Goal: Task Accomplishment & Management: Manage account settings

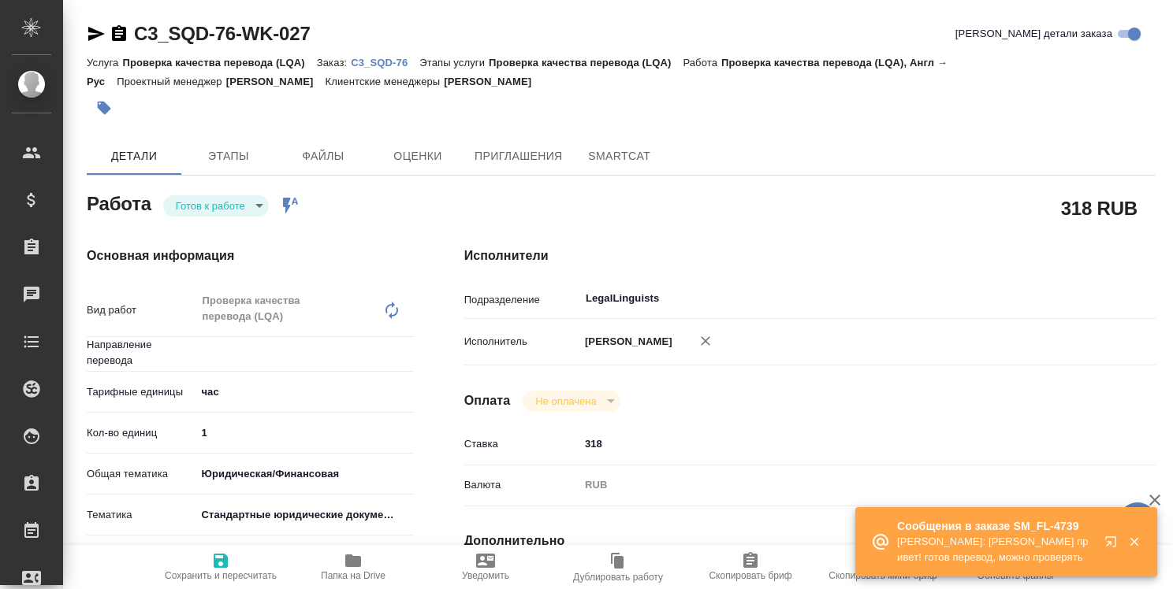
type textarea "x"
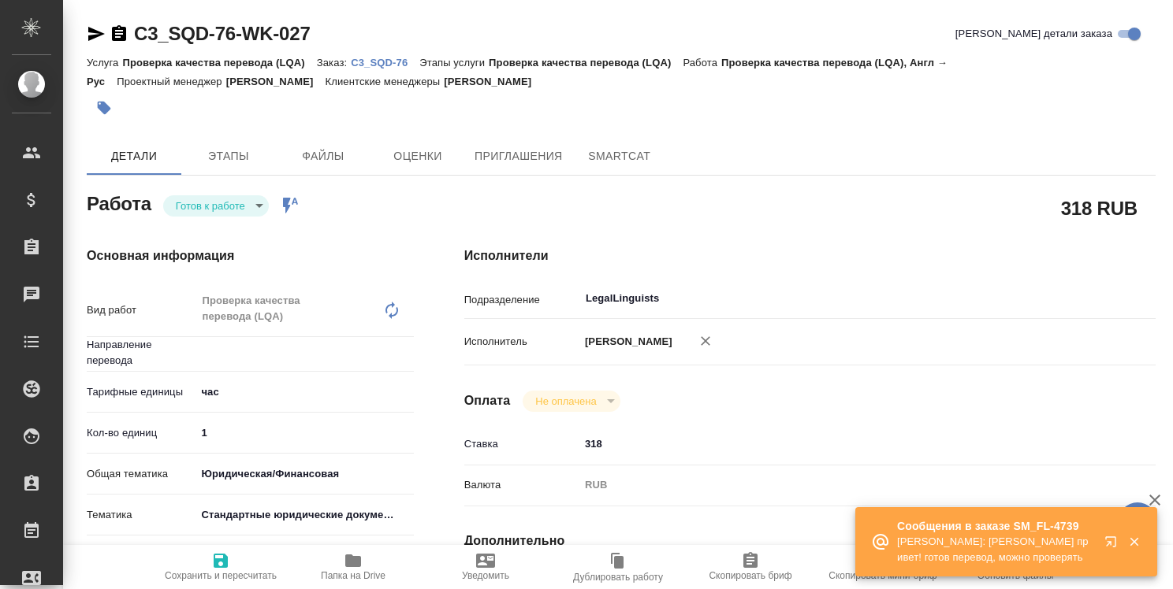
type textarea "x"
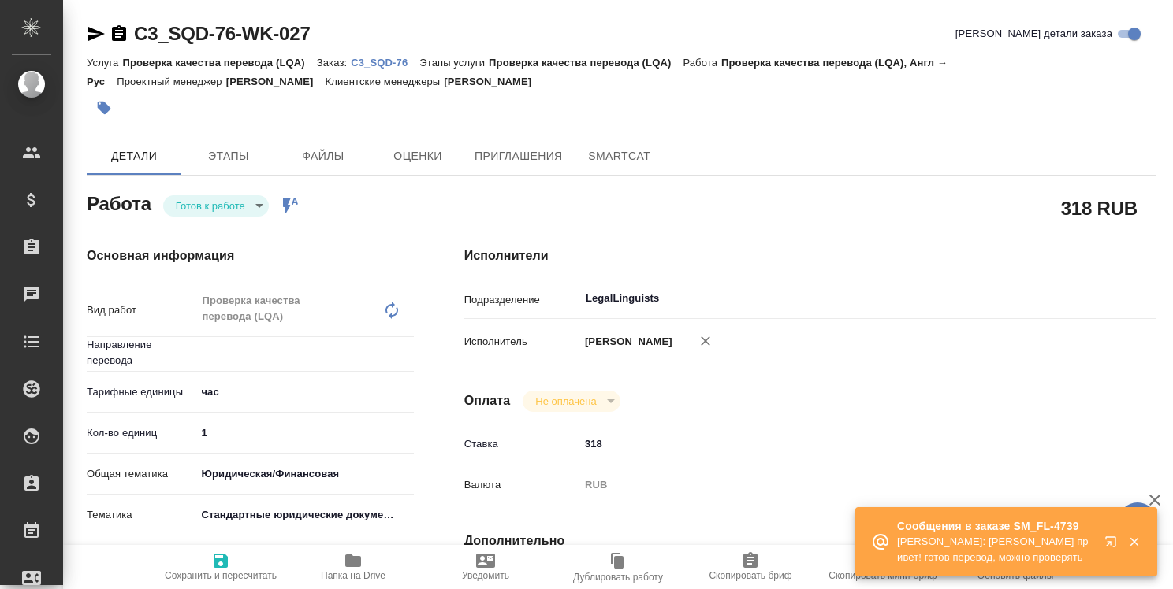
type textarea "x"
type input "англ-рус"
type textarea "x"
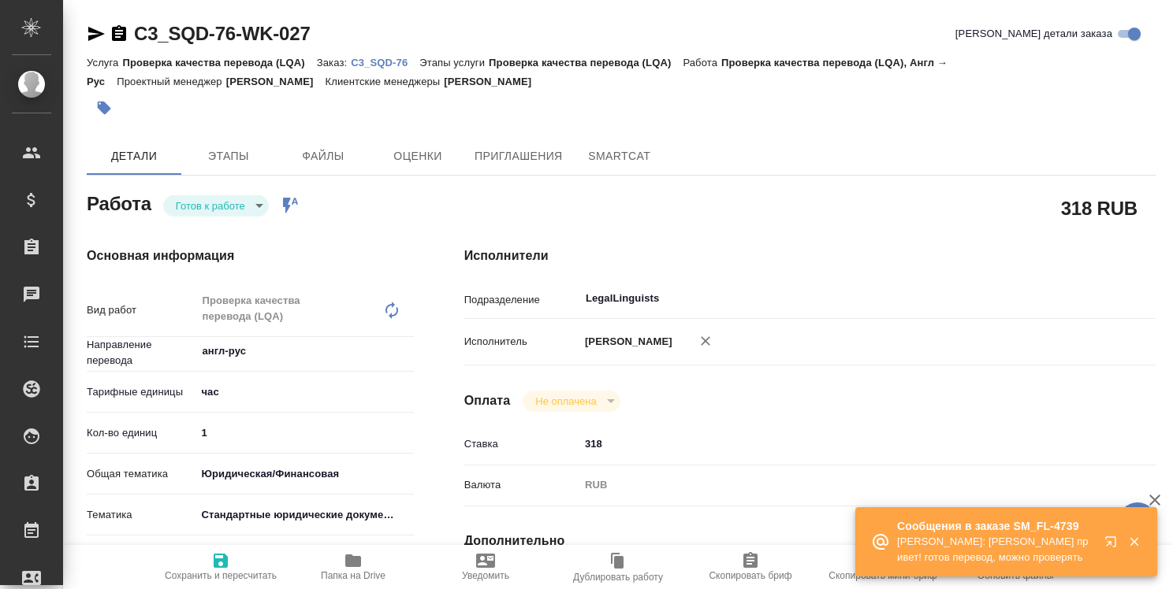
type textarea "x"
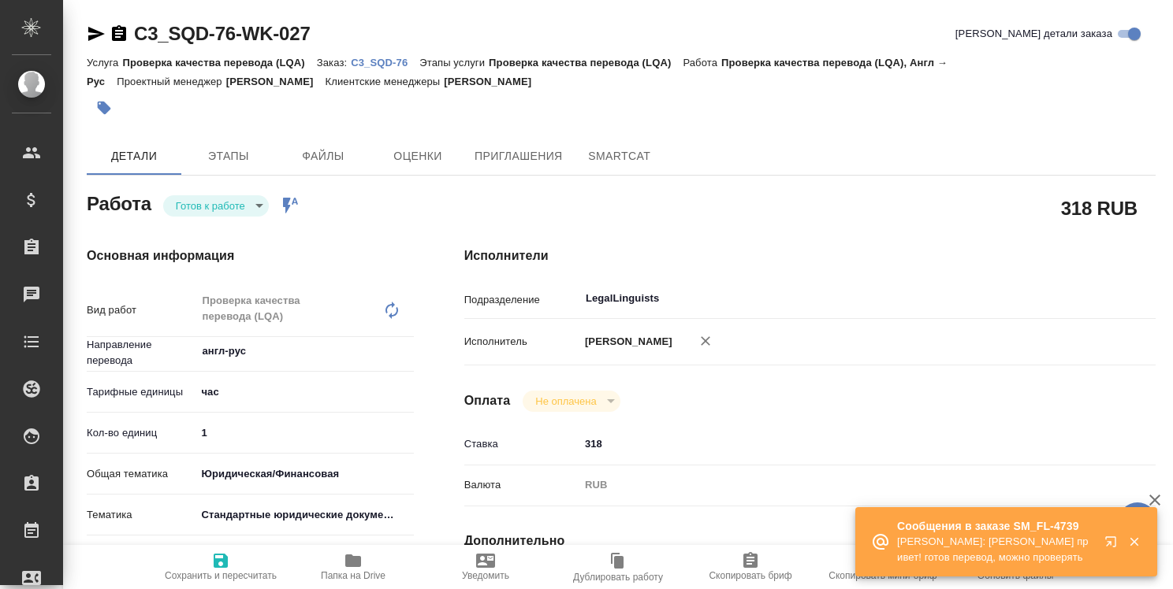
type textarea "x"
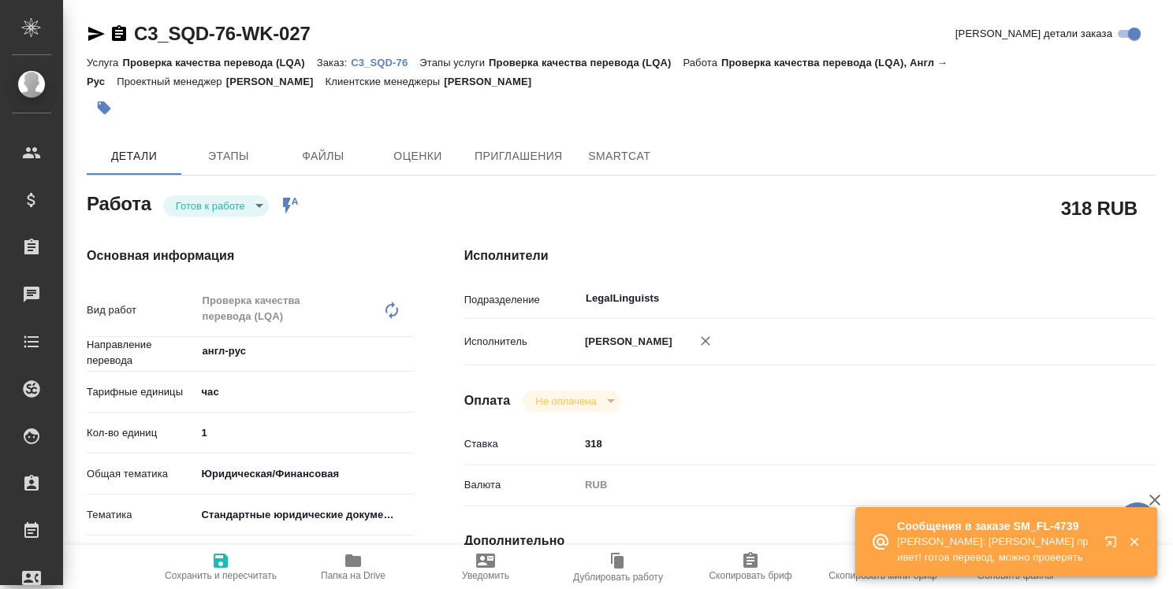
type textarea "x"
click at [1106, 539] on icon "button" at bounding box center [1113, 545] width 19 height 19
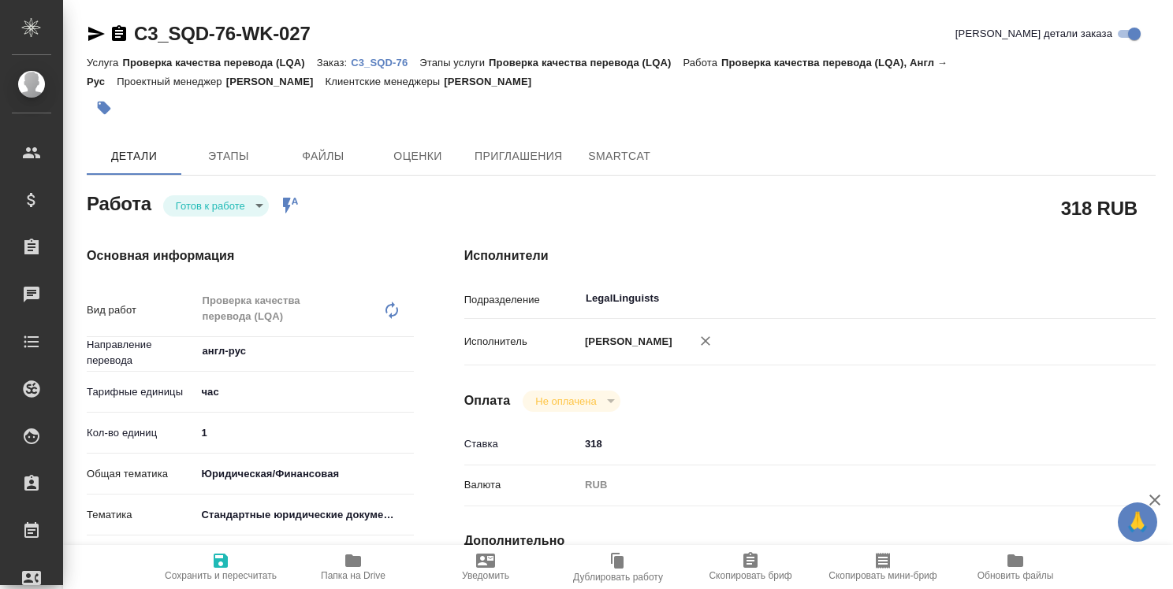
click at [392, 65] on p "C3_SQD-76" at bounding box center [385, 63] width 69 height 12
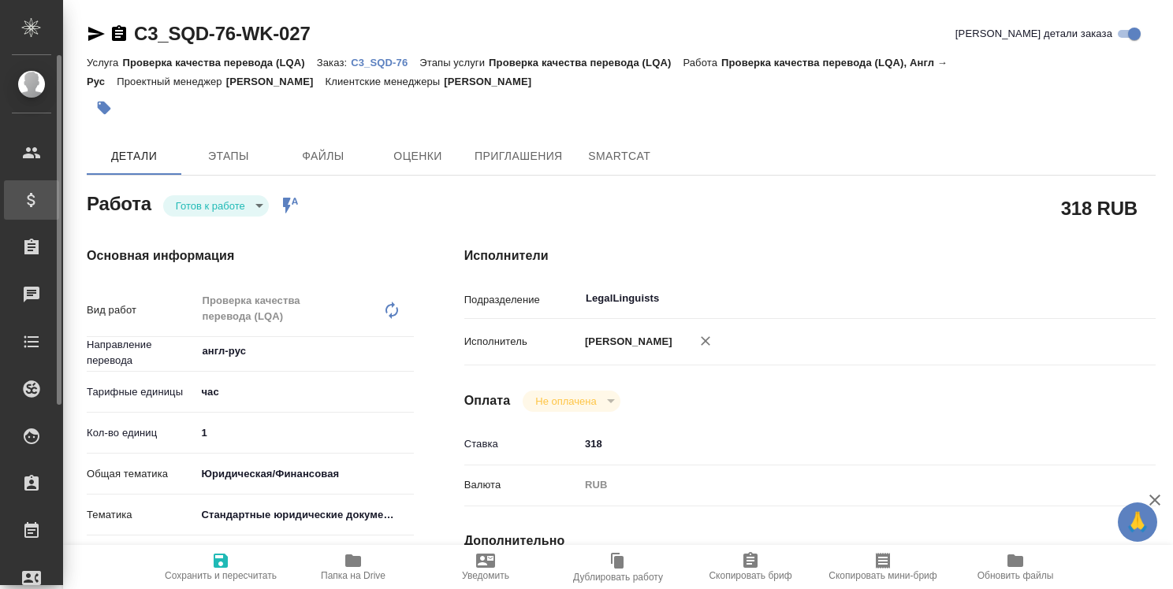
type textarea "x"
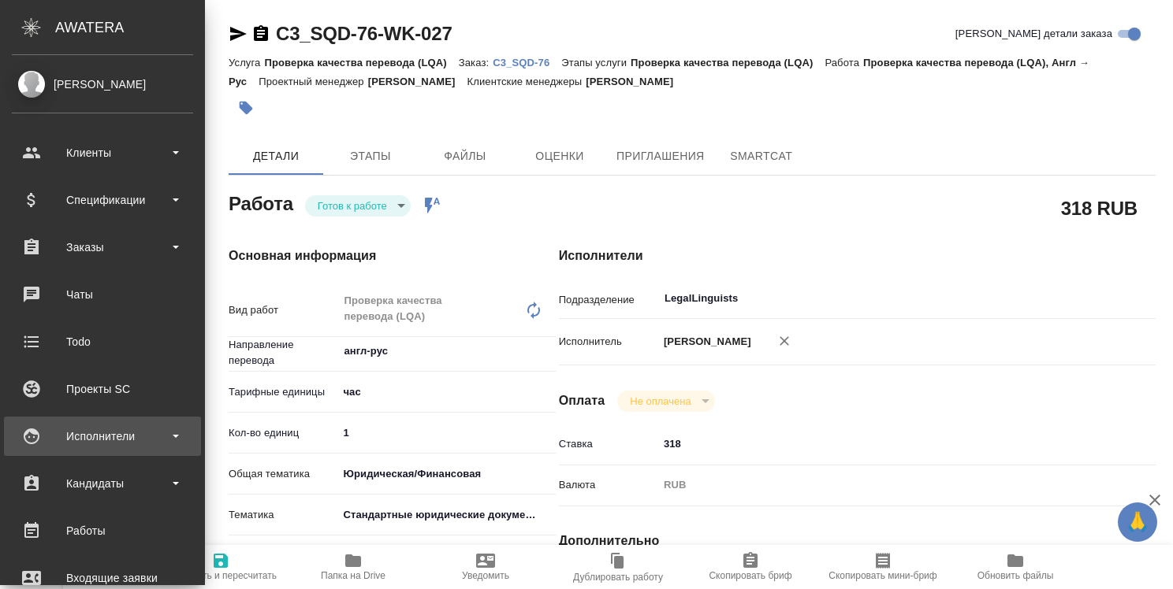
scroll to position [158, 0]
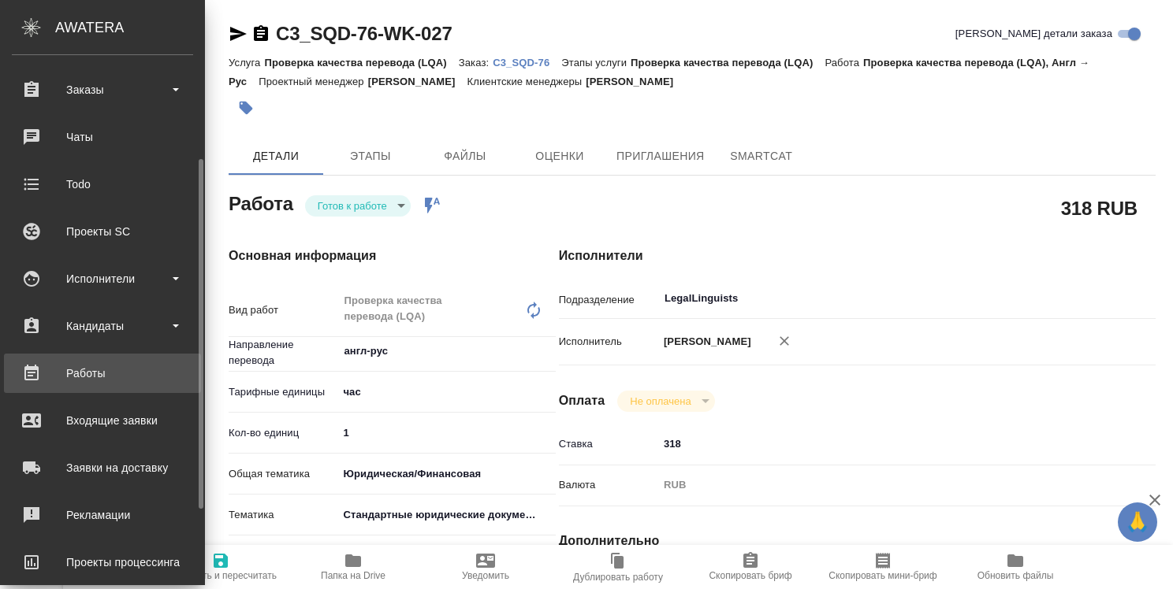
type textarea "x"
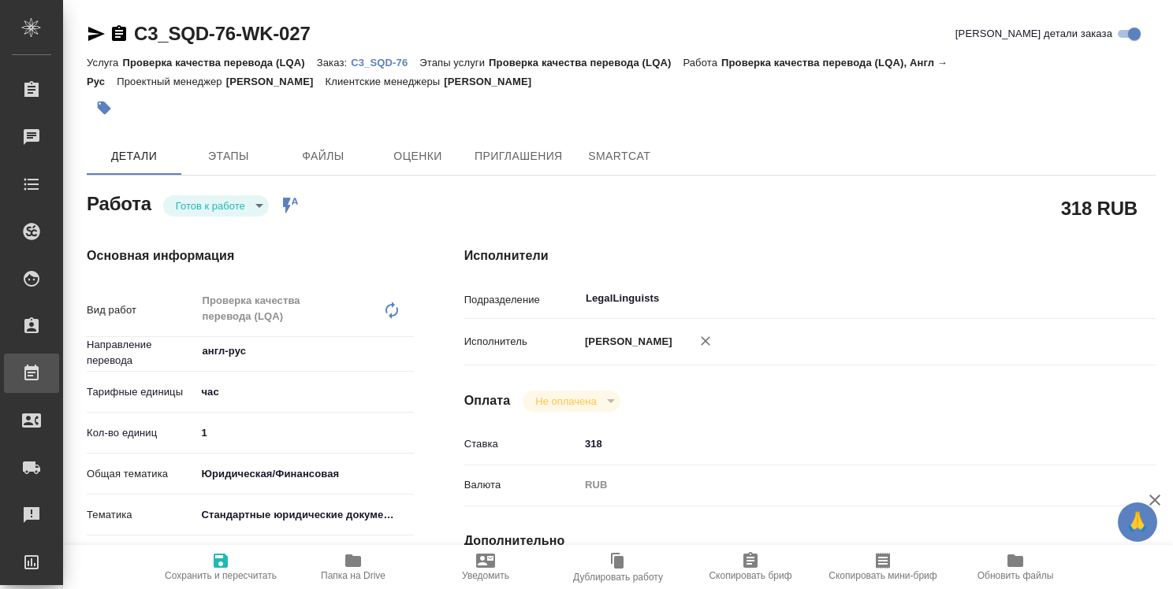
click at [32, 362] on div "Работы" at bounding box center [11, 374] width 39 height 24
type textarea "x"
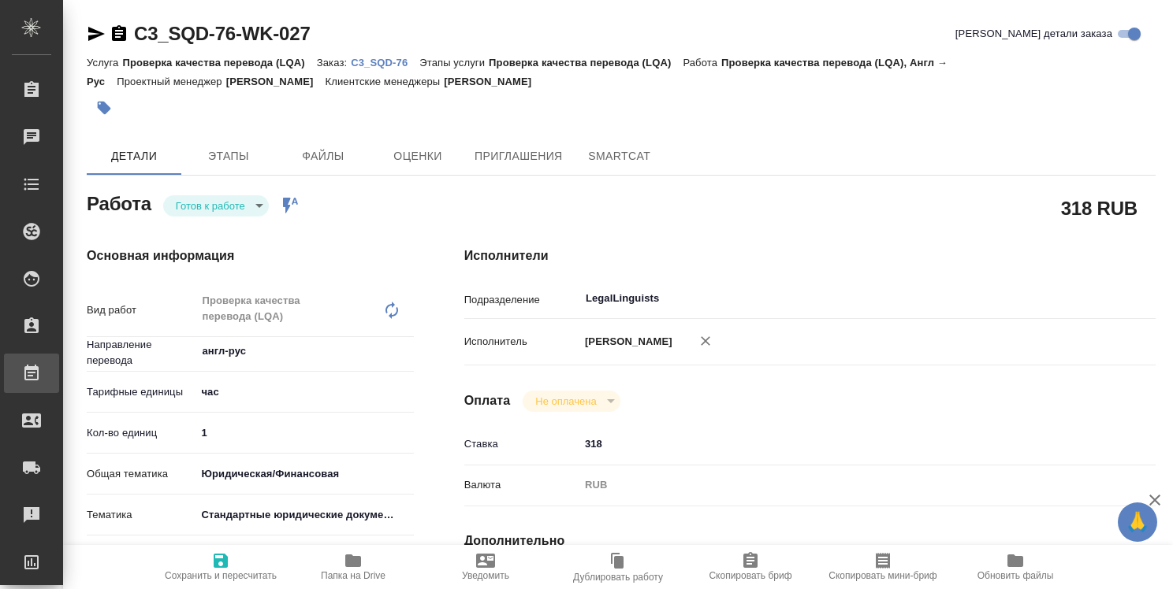
type textarea "x"
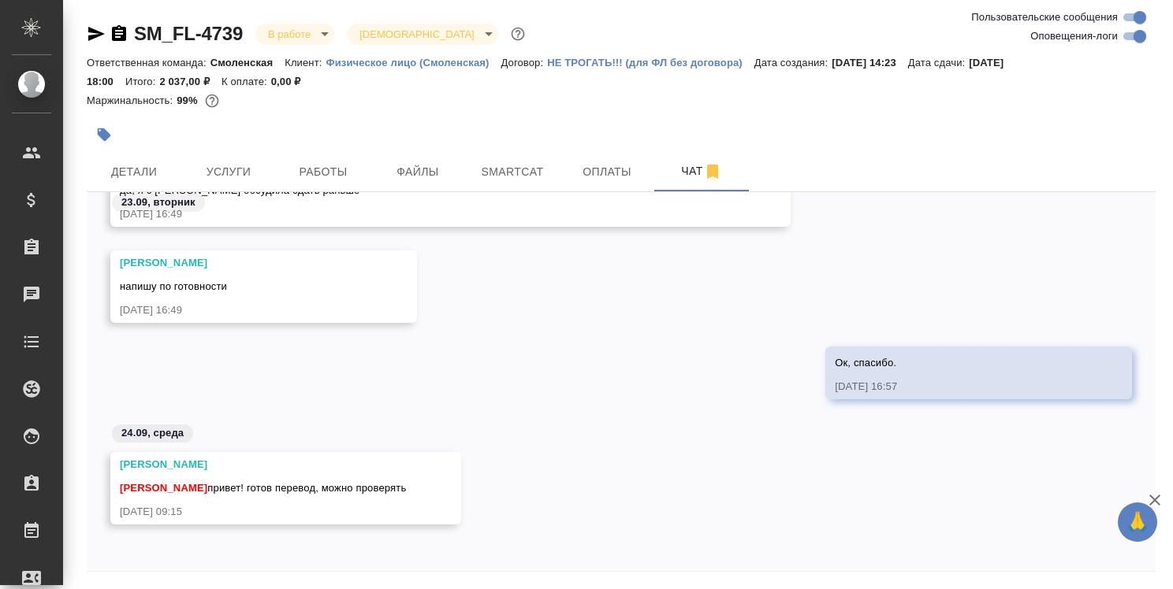
scroll to position [54, 0]
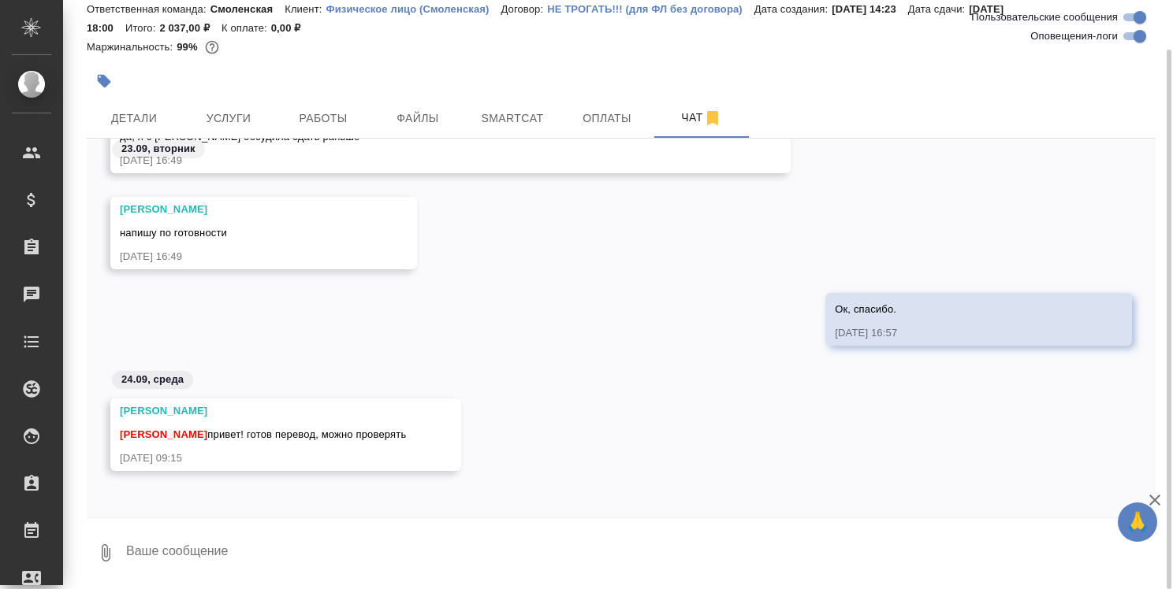
click at [238, 541] on textarea at bounding box center [640, 553] width 1031 height 54
type textarea """
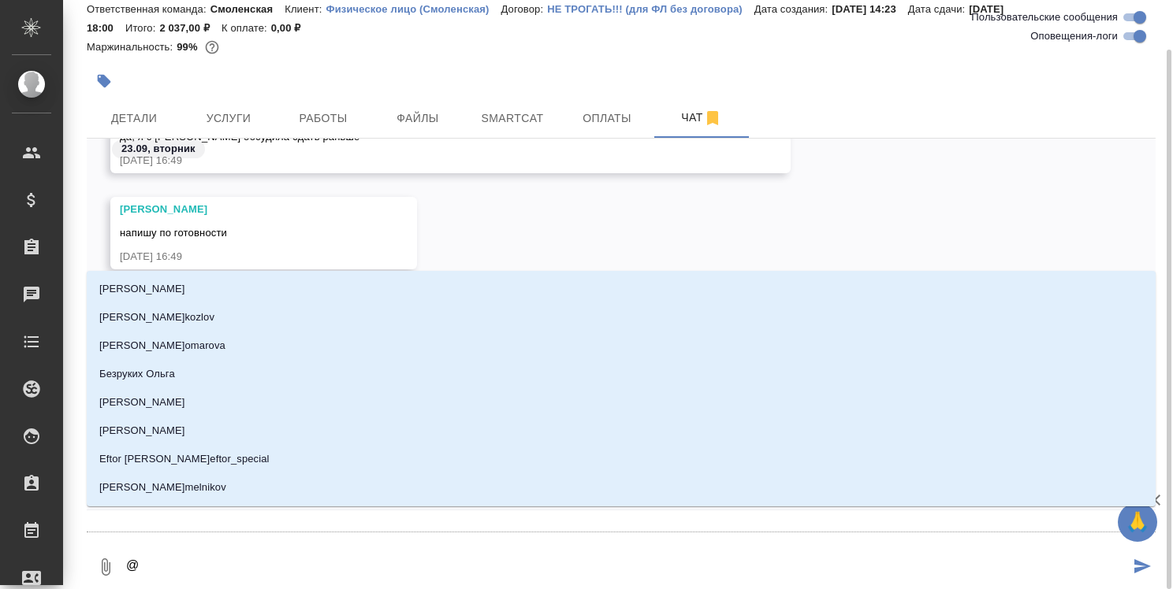
type textarea "@т"
type input "т"
type textarea "@та"
type input "та"
type textarea "@тар"
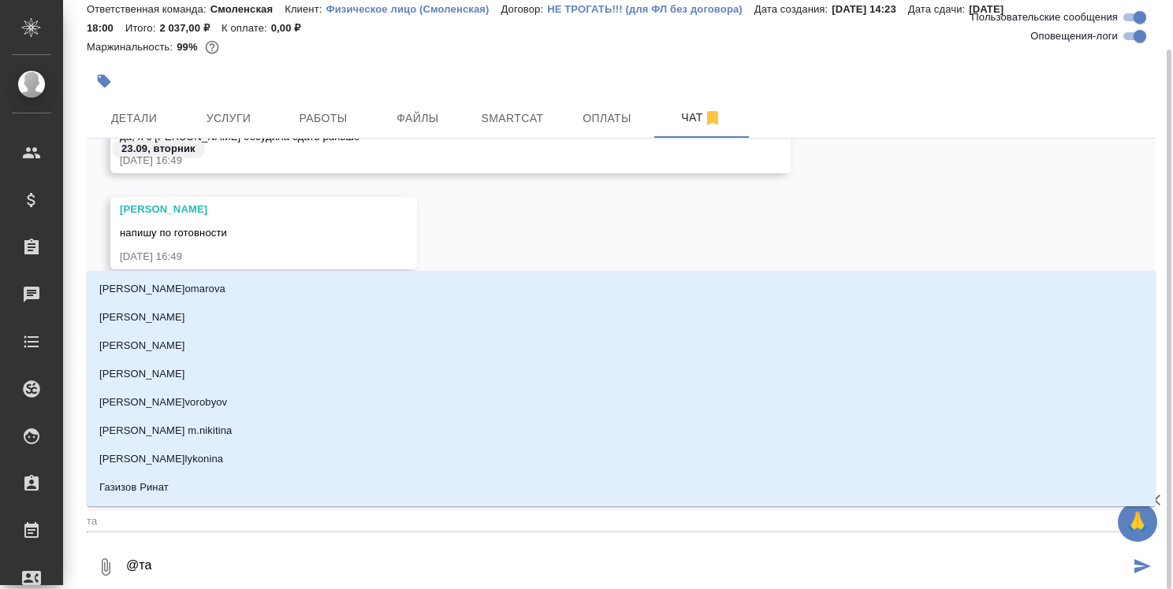
type input "тар"
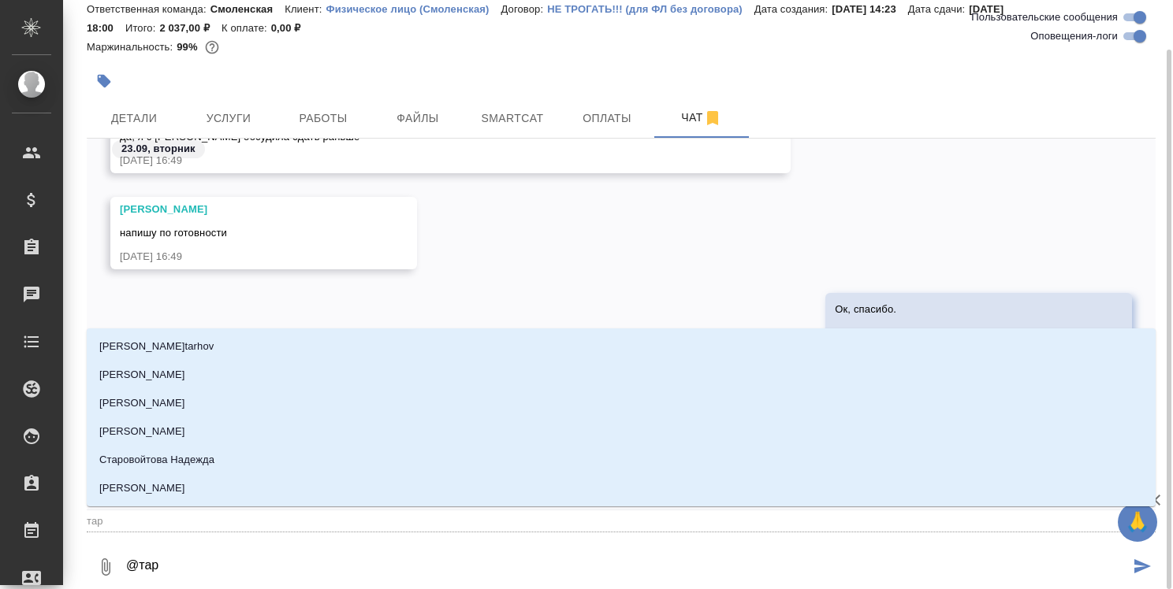
type textarea "@тара"
type input "тара"
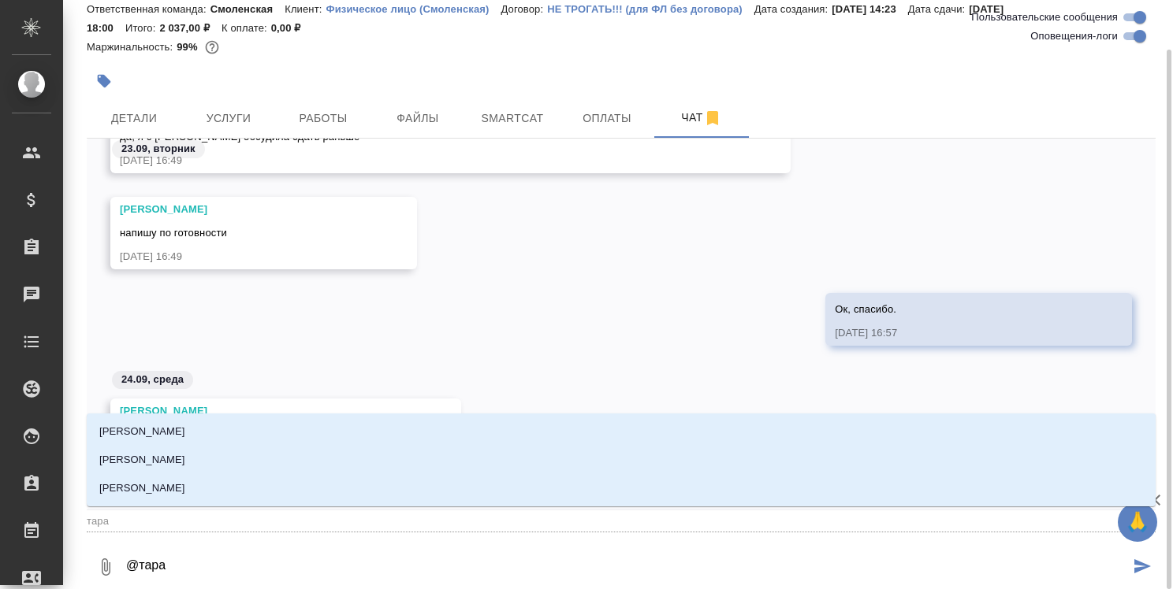
type textarea "@тараб"
type input "тараб"
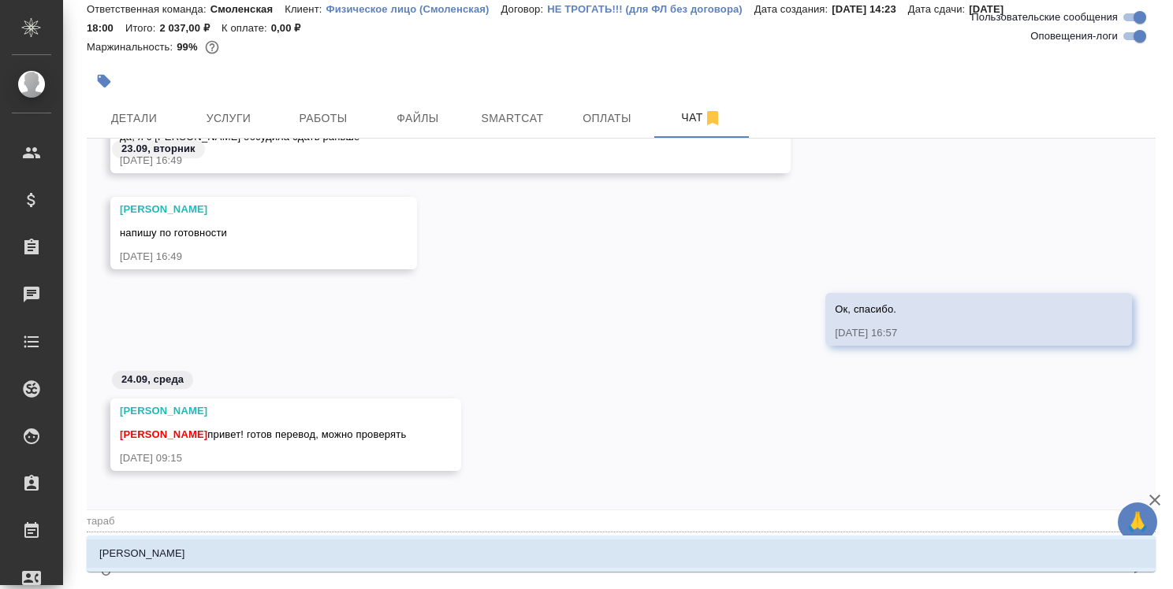
click at [232, 543] on li "Тарабановская Анастасия" at bounding box center [621, 554] width 1069 height 28
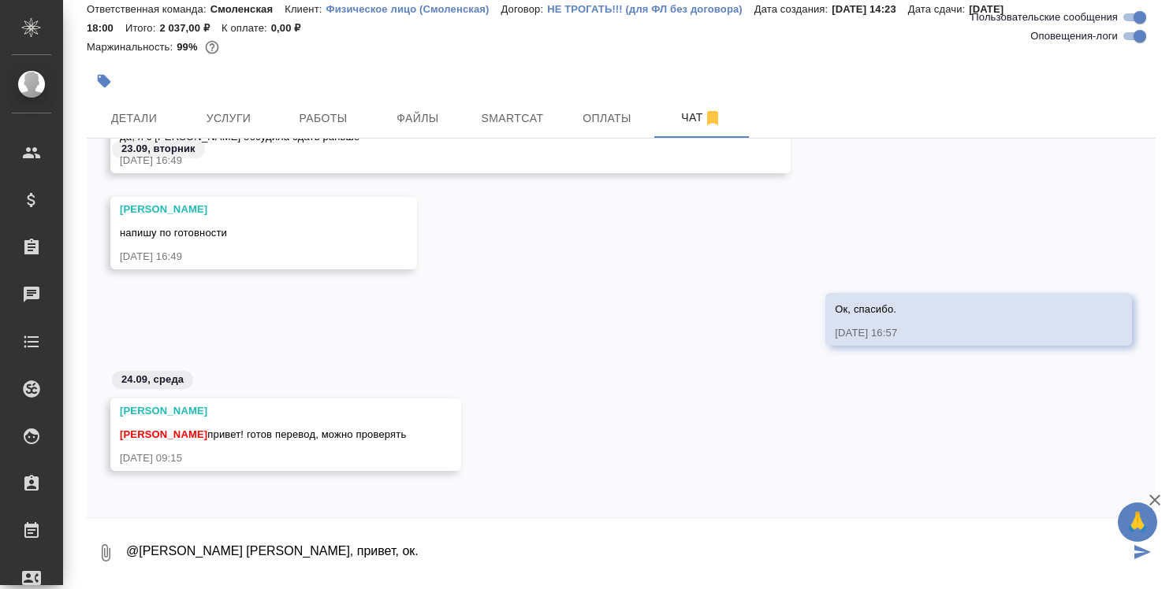
type textarea "@Тарабановская Анастасия Настя, привет, ок."
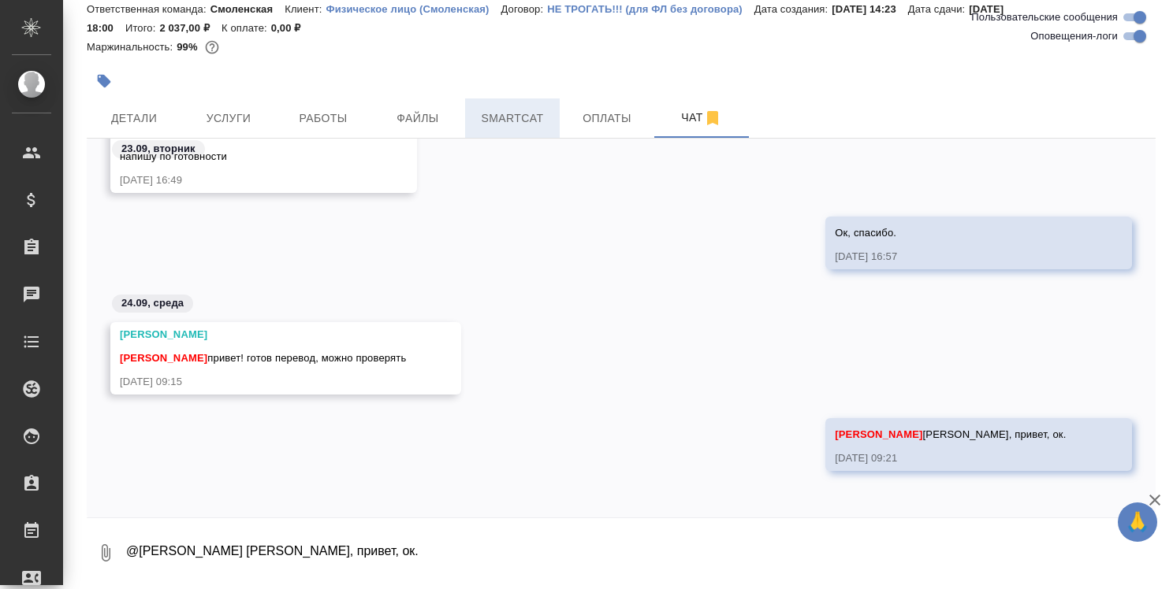
click at [525, 114] on span "Smartcat" at bounding box center [512, 119] width 76 height 20
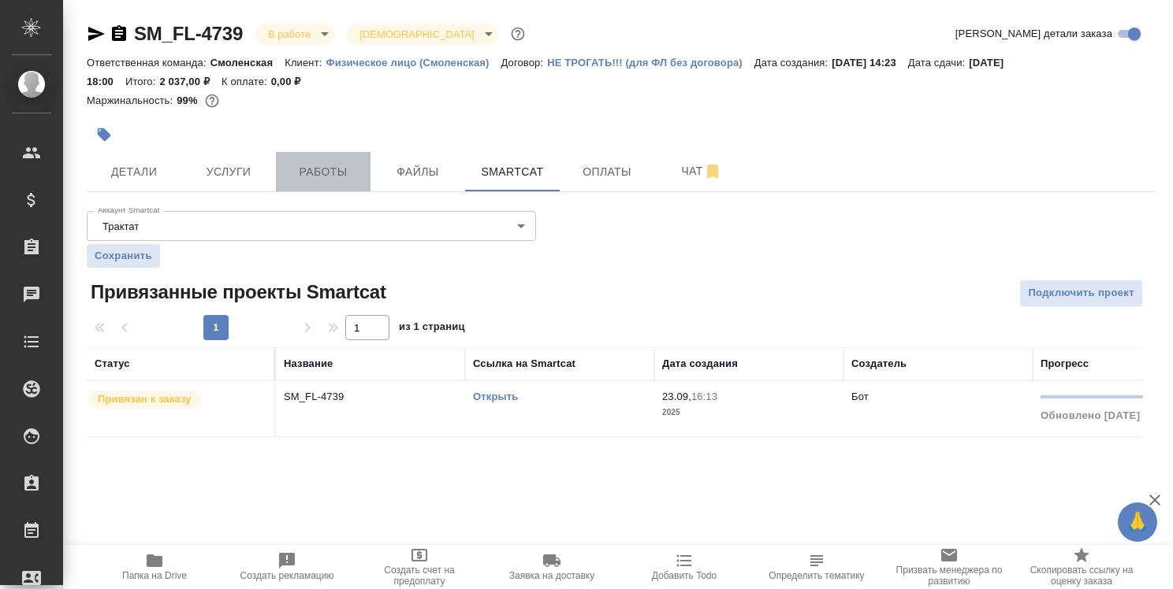
click at [348, 177] on span "Работы" at bounding box center [323, 172] width 76 height 20
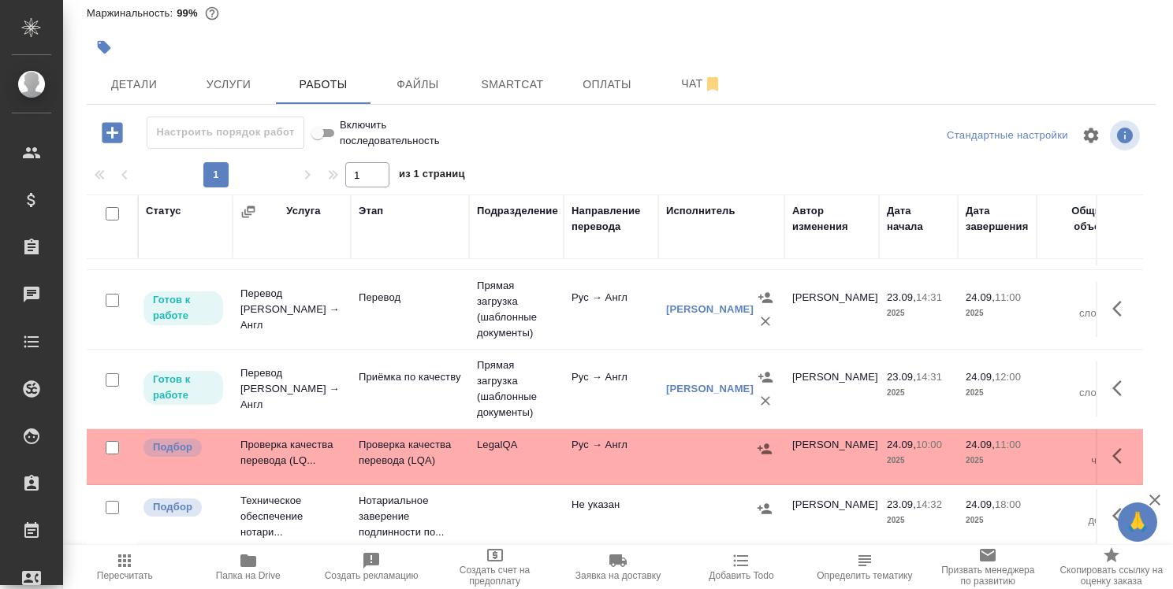
scroll to position [64, 0]
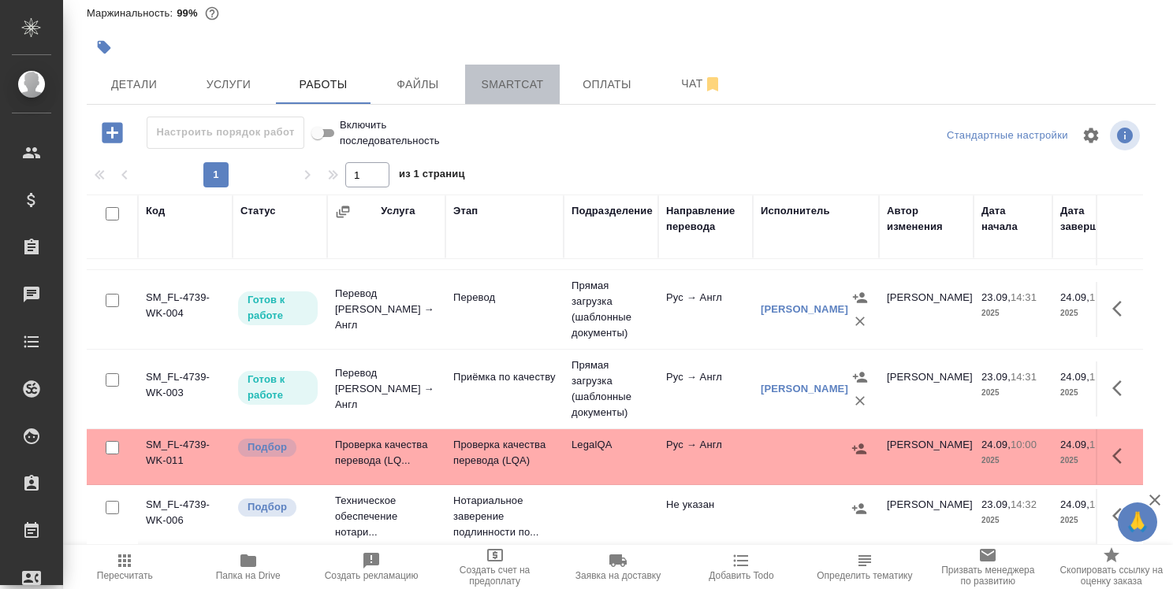
click at [514, 91] on span "Smartcat" at bounding box center [512, 85] width 76 height 20
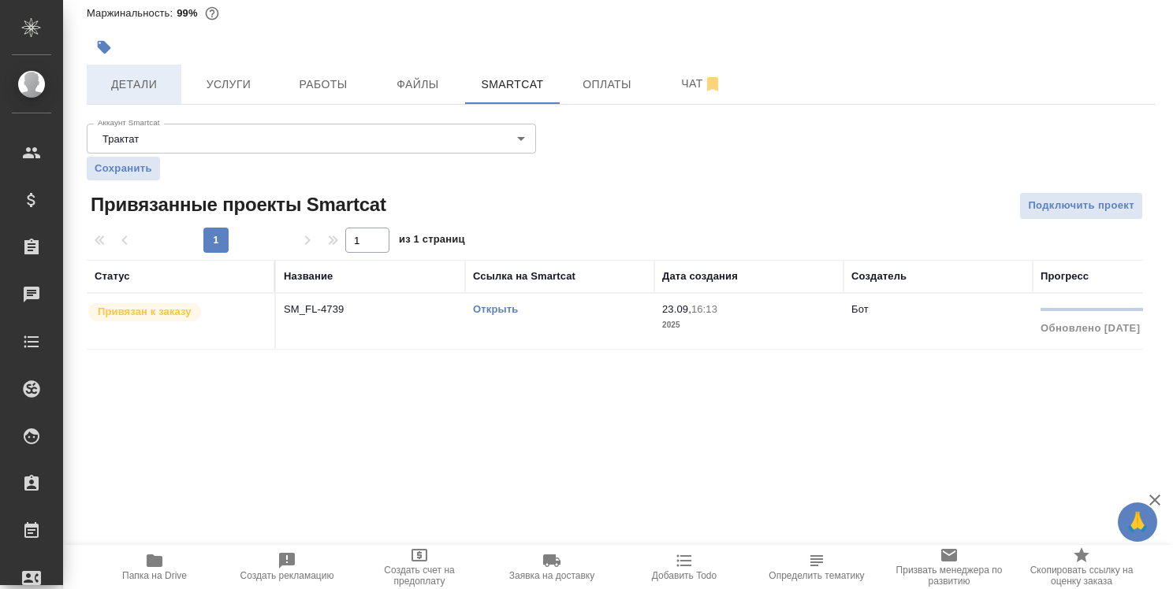
click at [128, 77] on span "Детали" at bounding box center [134, 85] width 76 height 20
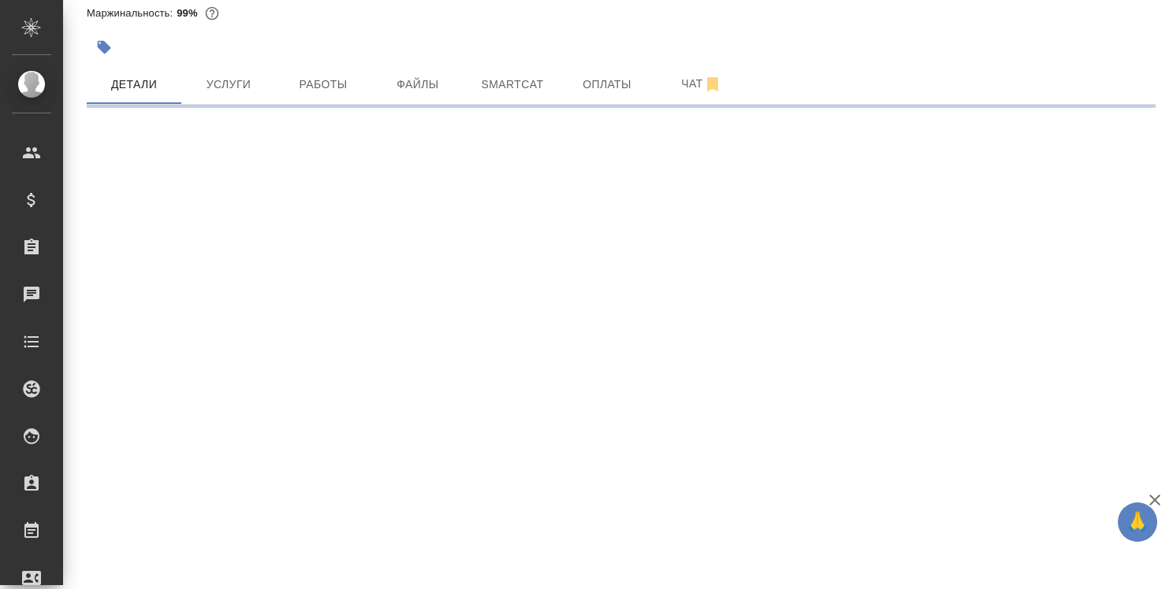
select select "RU"
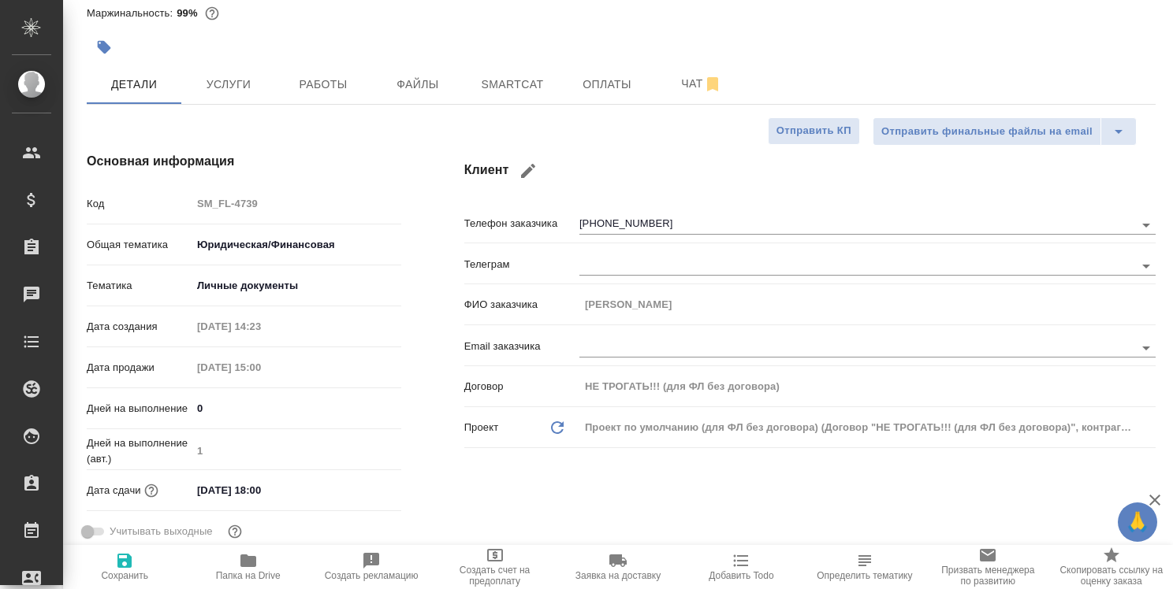
type textarea "x"
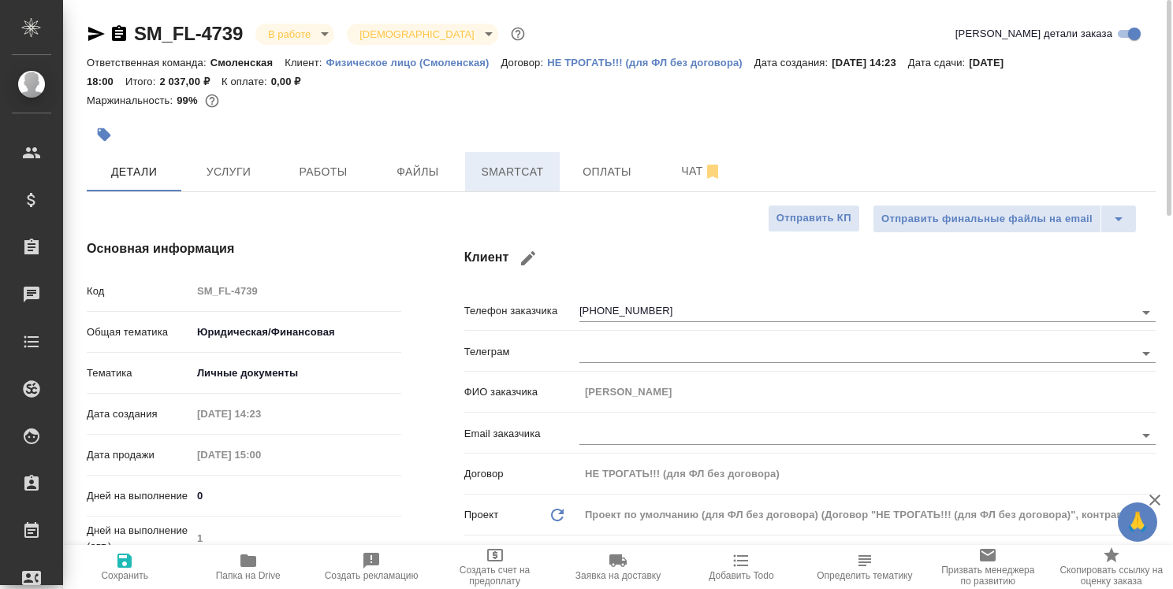
click at [523, 173] on span "Smartcat" at bounding box center [512, 172] width 76 height 20
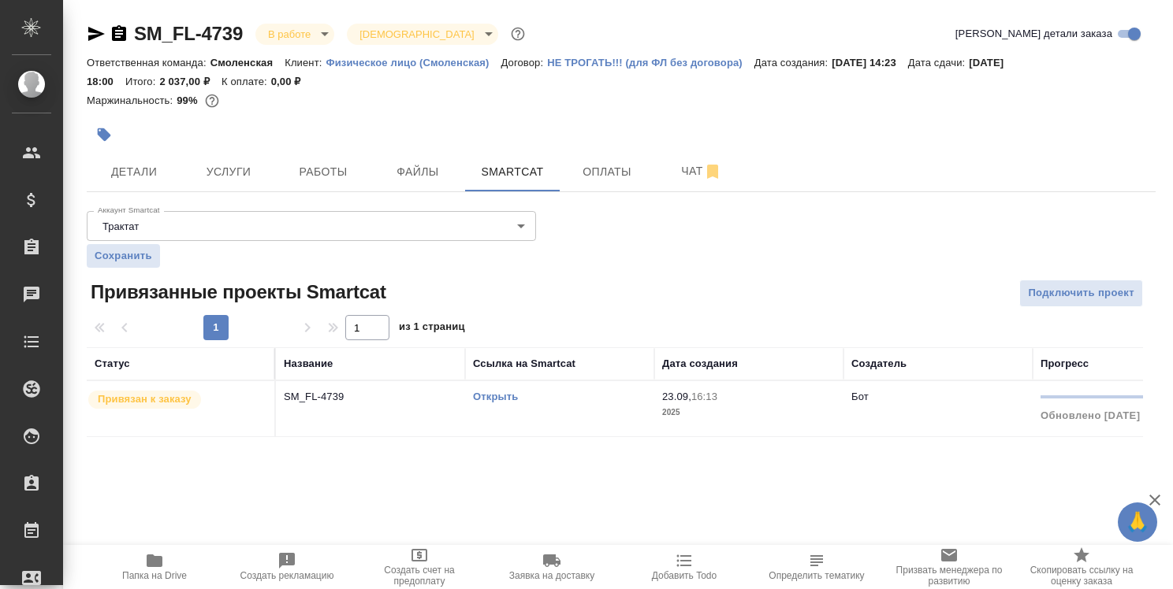
click at [497, 396] on link "Открыть" at bounding box center [495, 397] width 45 height 12
click at [129, 180] on span "Детали" at bounding box center [134, 172] width 76 height 20
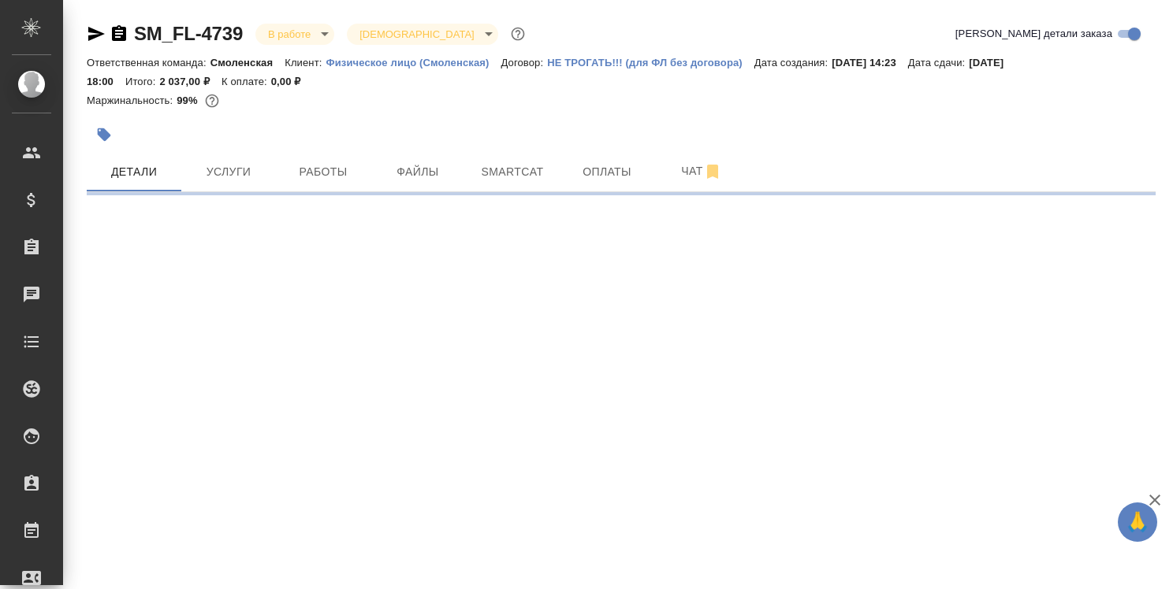
select select "RU"
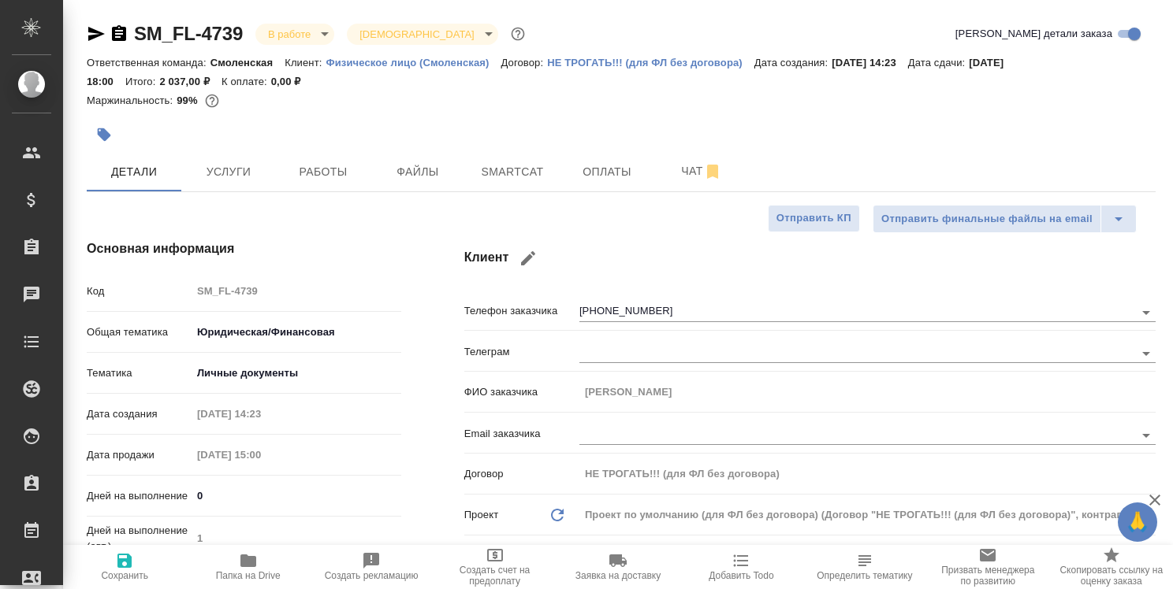
type textarea "x"
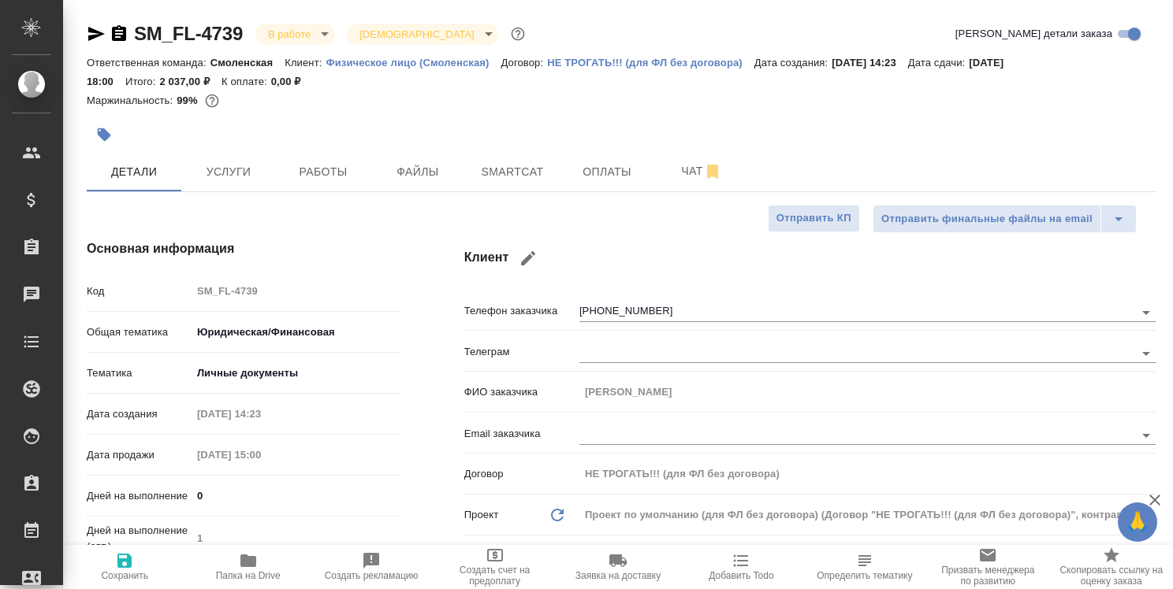
type textarea "x"
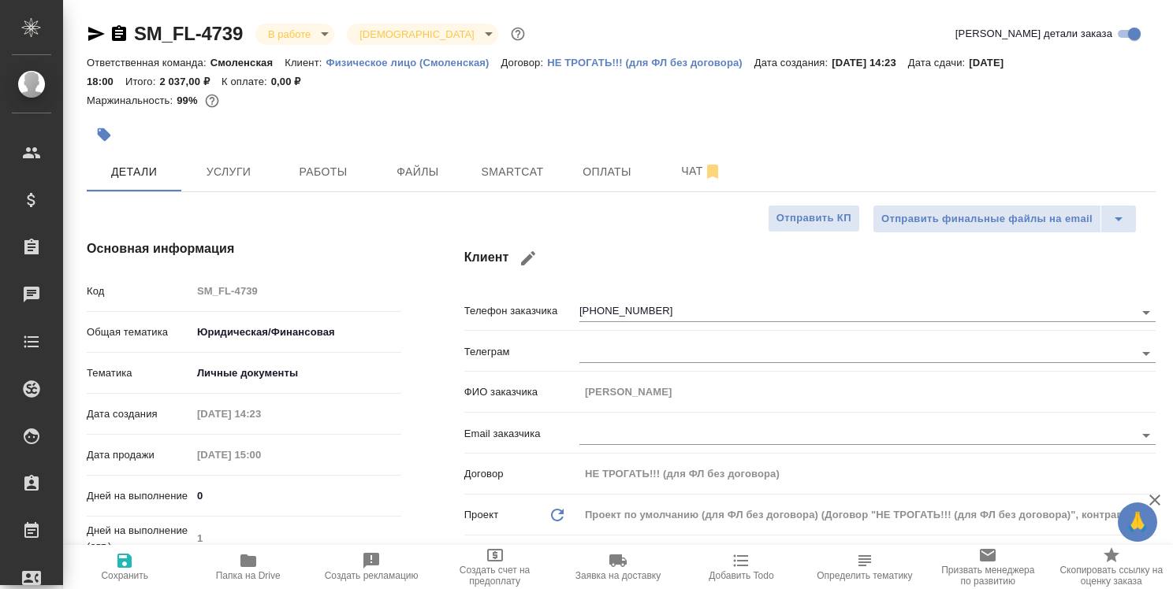
type textarea "x"
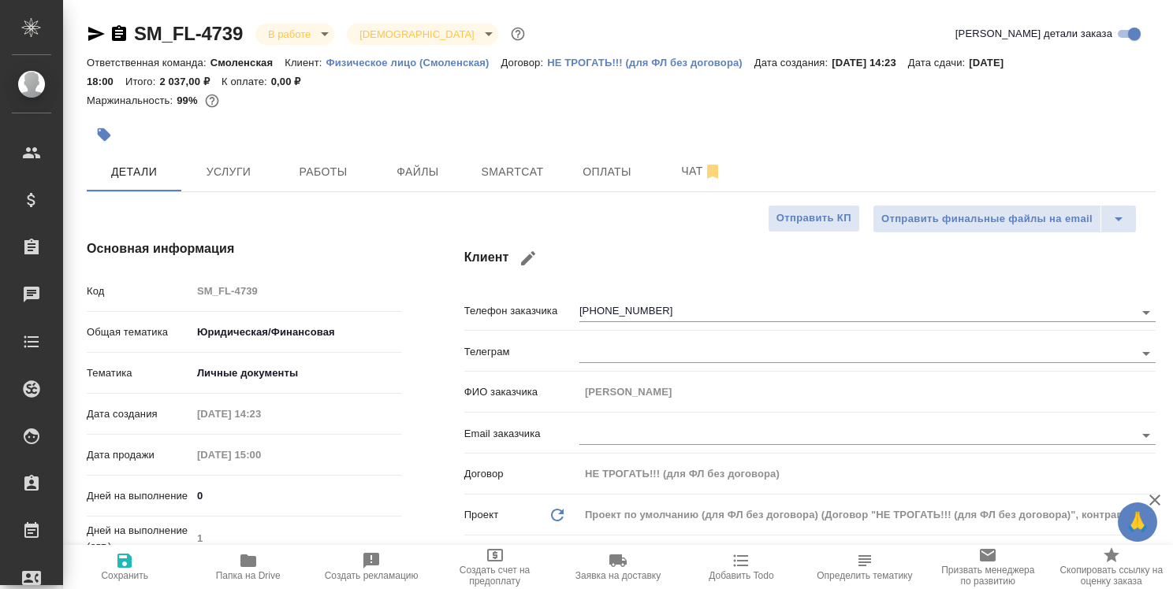
type textarea "x"
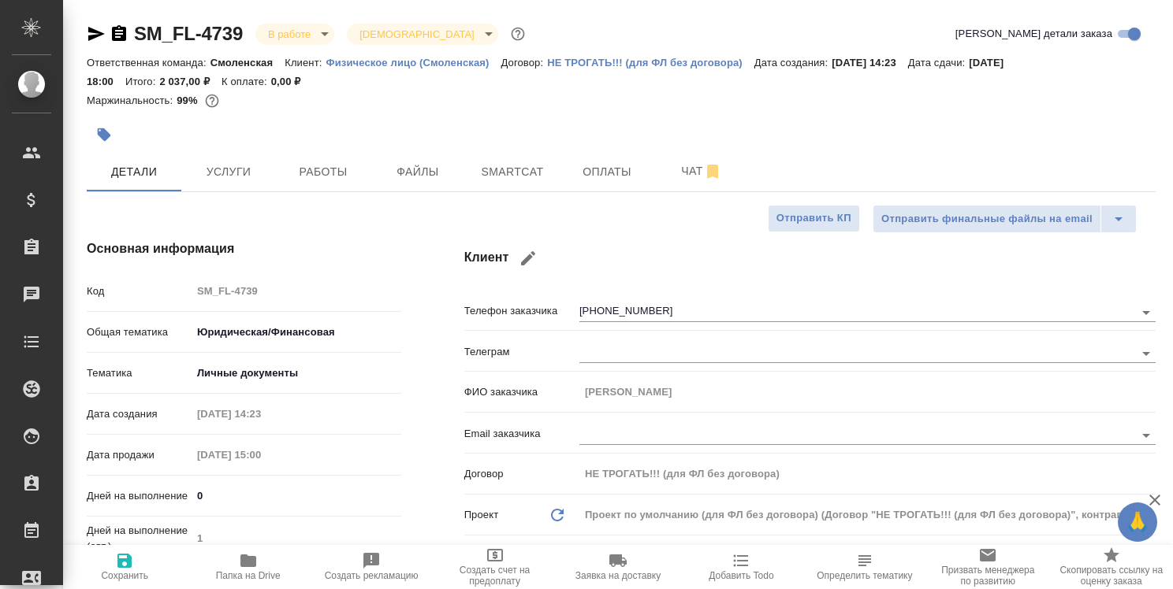
type textarea "x"
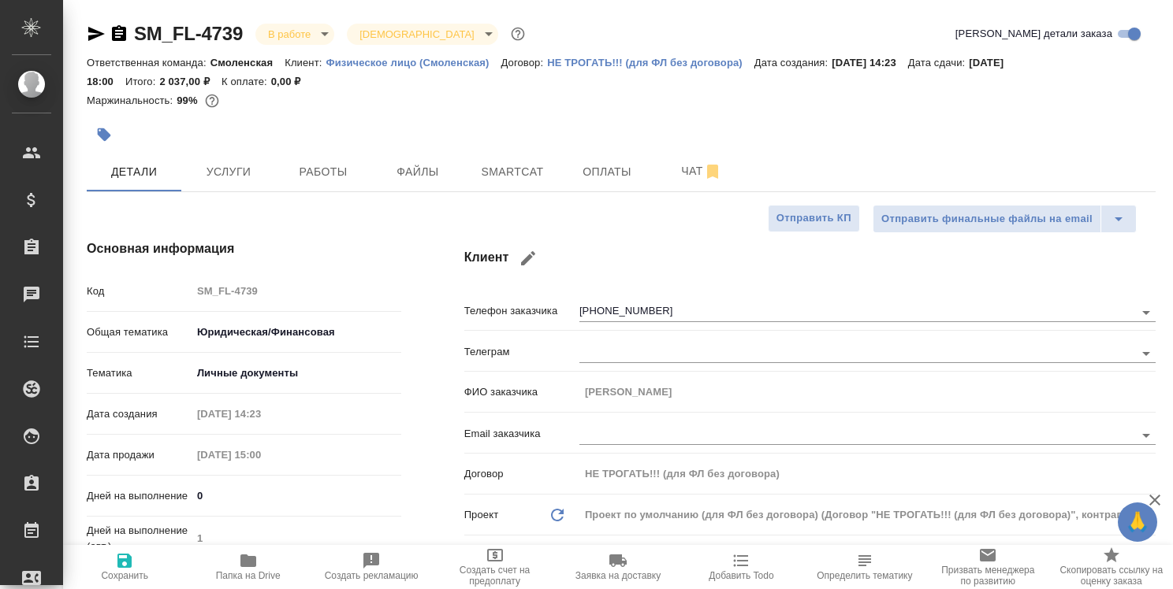
type textarea "x"
click at [685, 177] on span "Чат" at bounding box center [702, 172] width 76 height 20
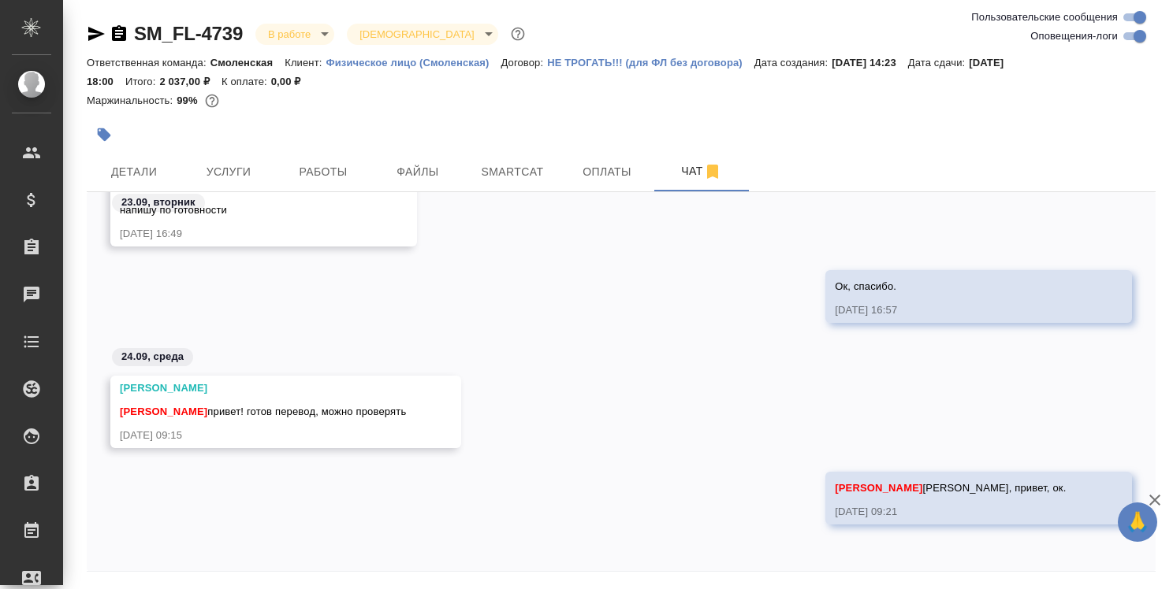
scroll to position [54, 0]
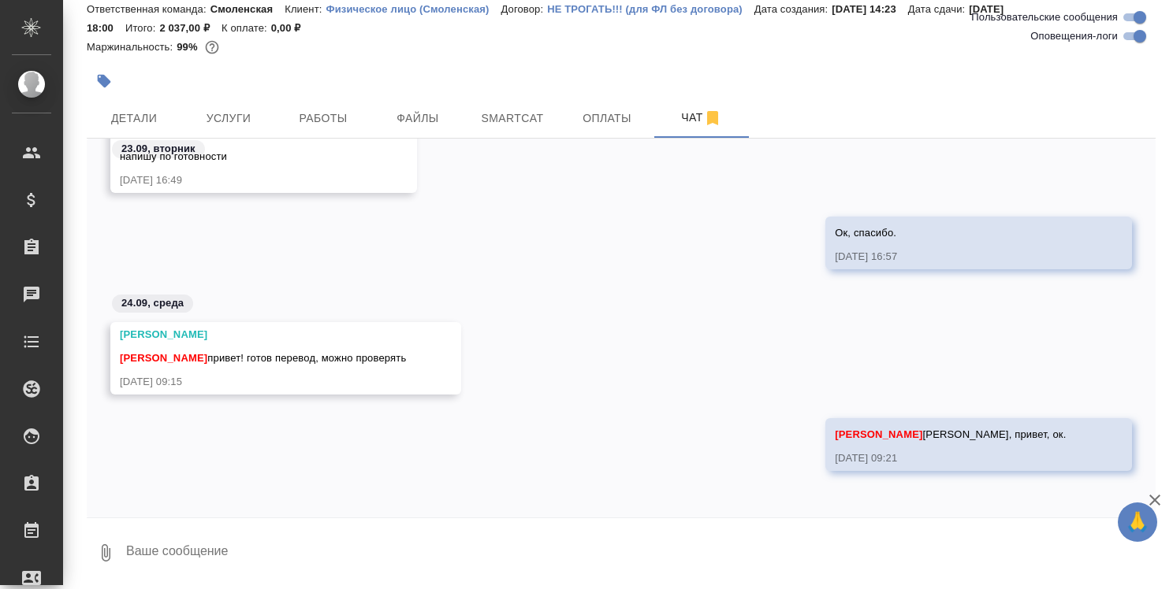
click at [311, 547] on textarea at bounding box center [640, 553] width 1031 height 54
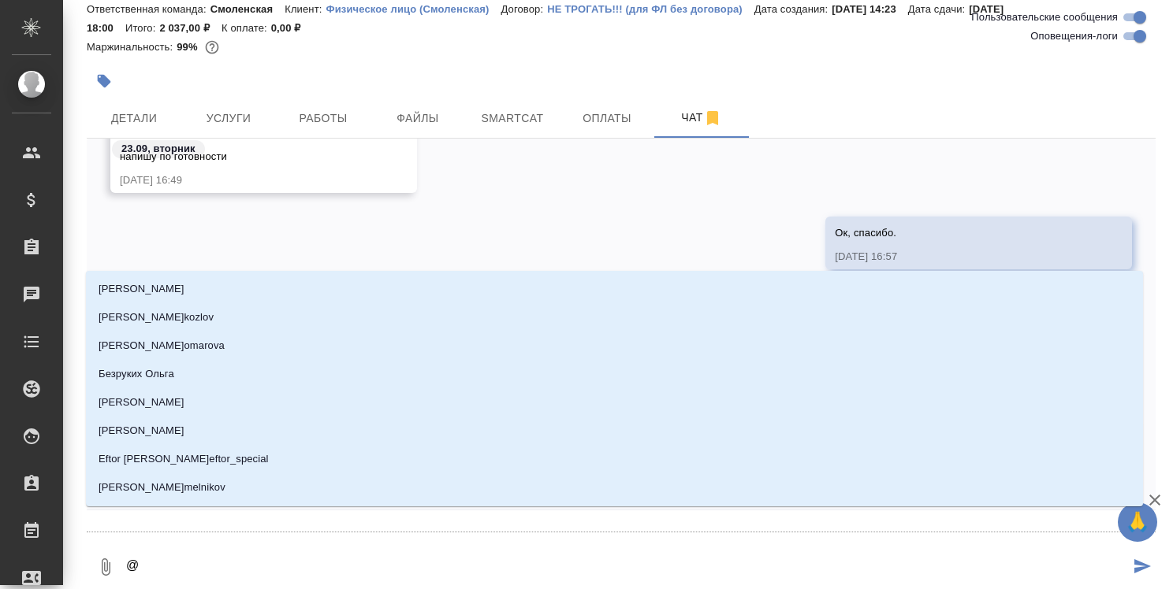
type textarea "@т"
type input "т"
type textarea "@та"
type input "та"
type textarea "@тар"
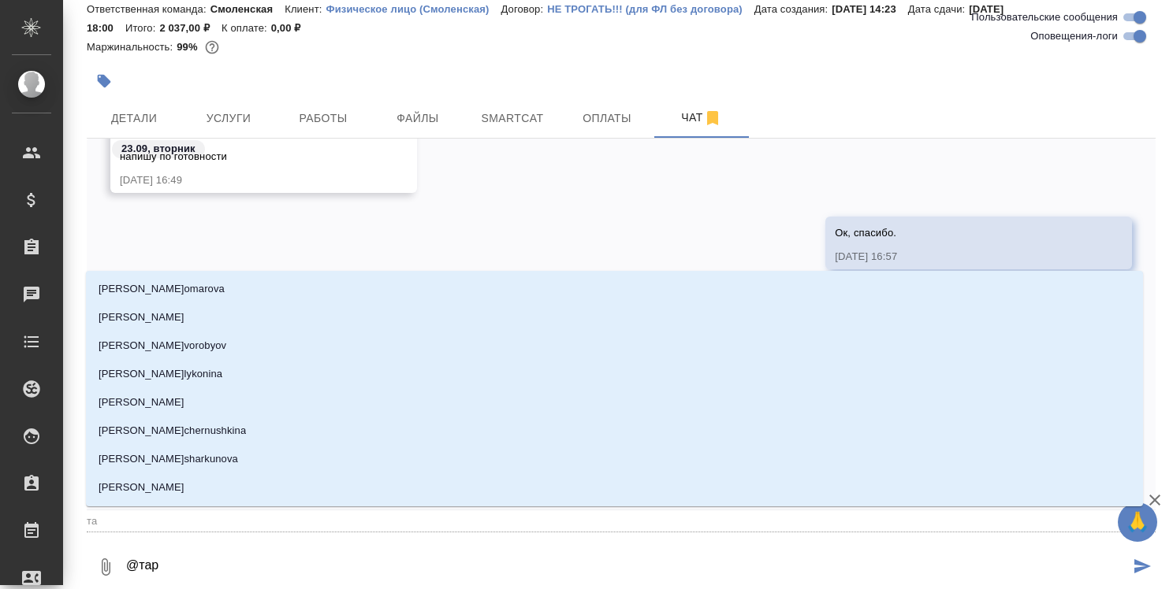
type input "тар"
type textarea "@тара"
type input "тара"
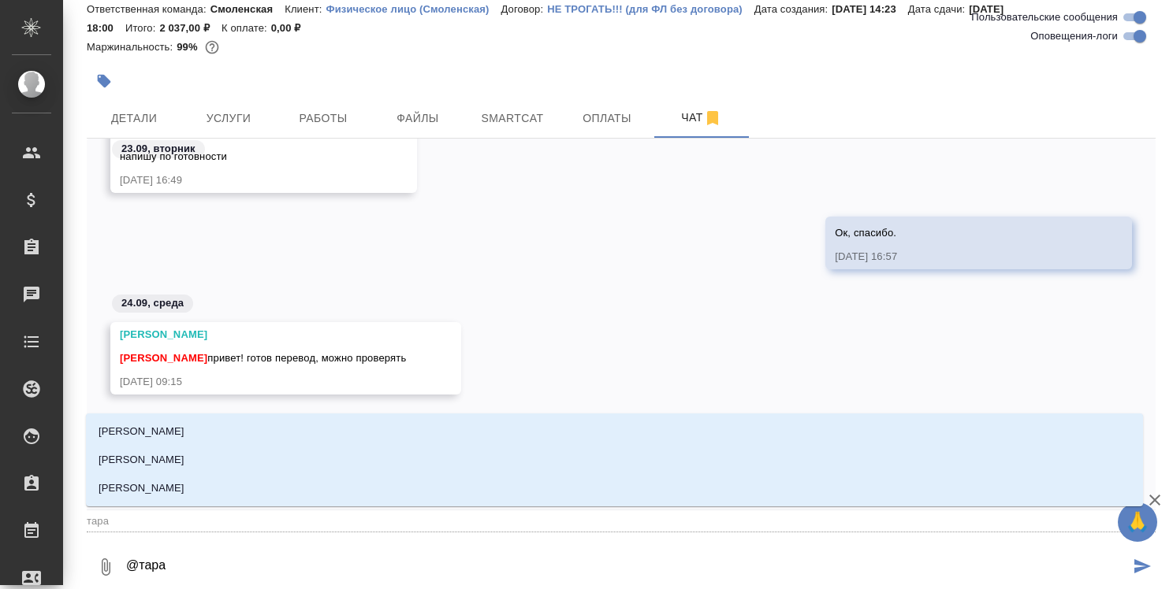
type textarea "@тараб"
type input "тараб"
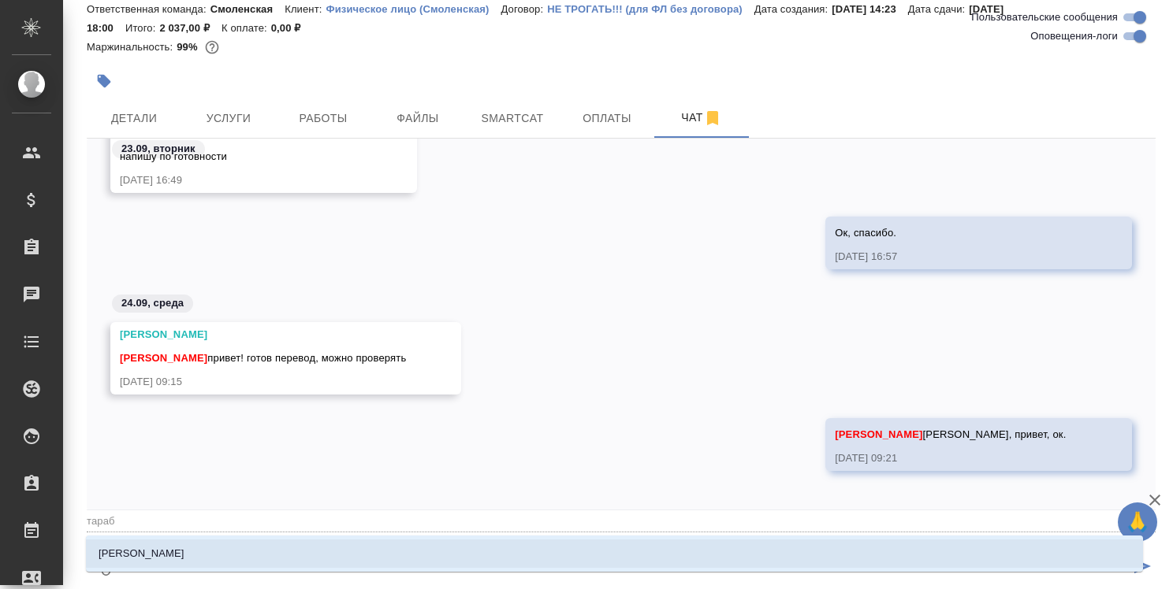
click at [311, 547] on li "[PERSON_NAME]" at bounding box center [614, 554] width 1057 height 28
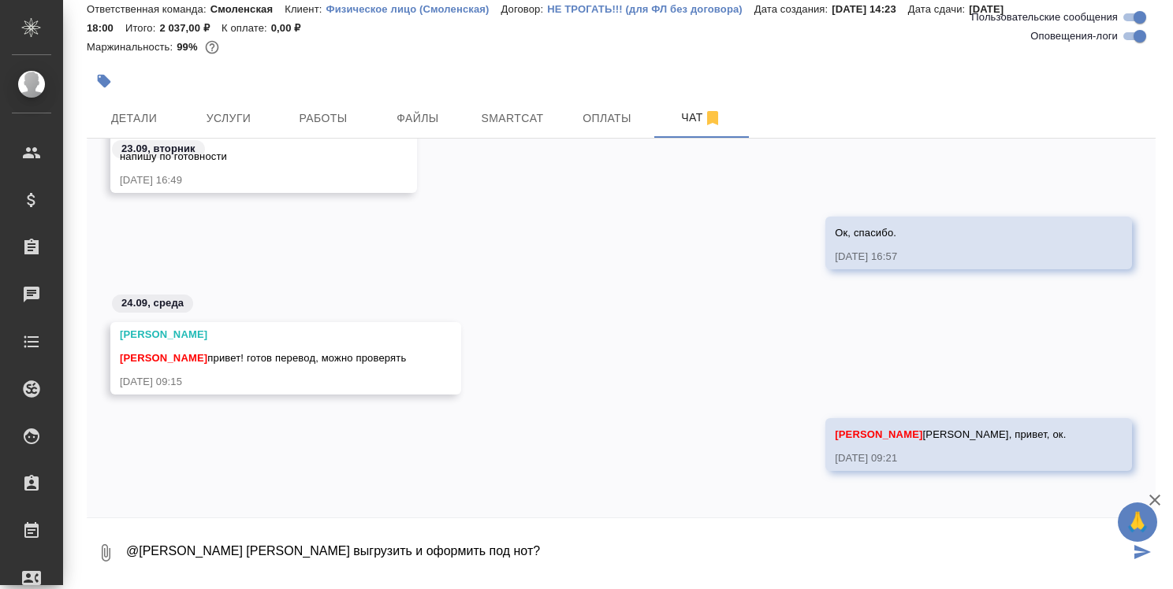
click at [297, 548] on textarea "@Тарабановская Анастасия Попросишь Ксюшу выгрузить и оформить под нот?" at bounding box center [627, 553] width 1005 height 54
click at [659, 551] on textarea "@Тарабановская Анастасия Готово. Попросишь Ксюшу выгрузить и оформить под нот?" at bounding box center [627, 553] width 1005 height 54
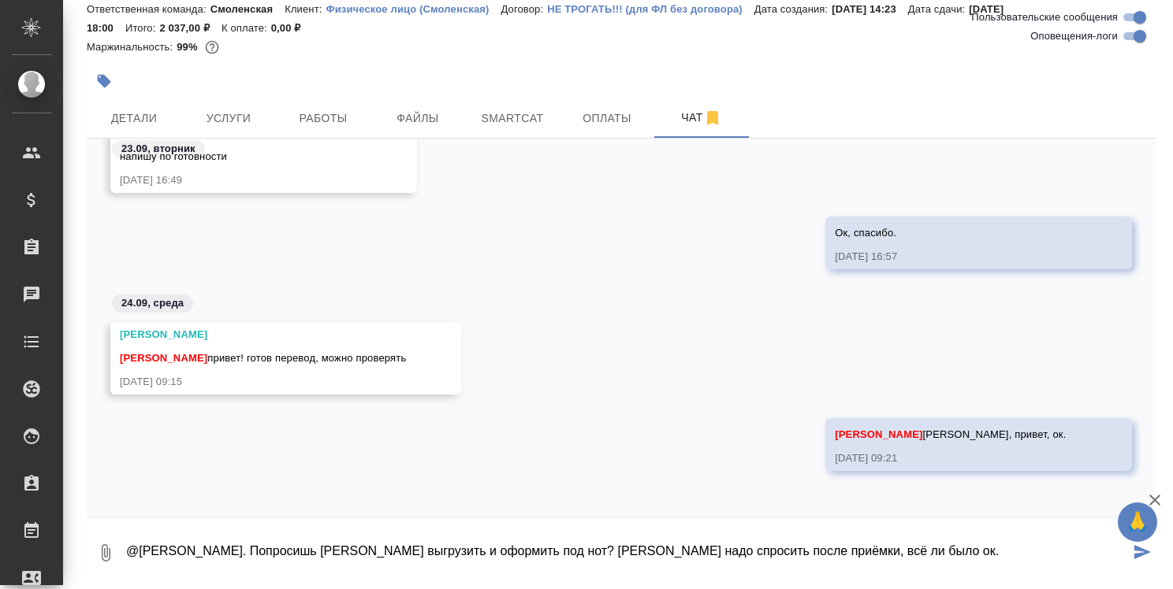
type textarea "@Тарабановская Анастасия Готово. Попросишь Ксюшу выгрузить и оформить под нот? …"
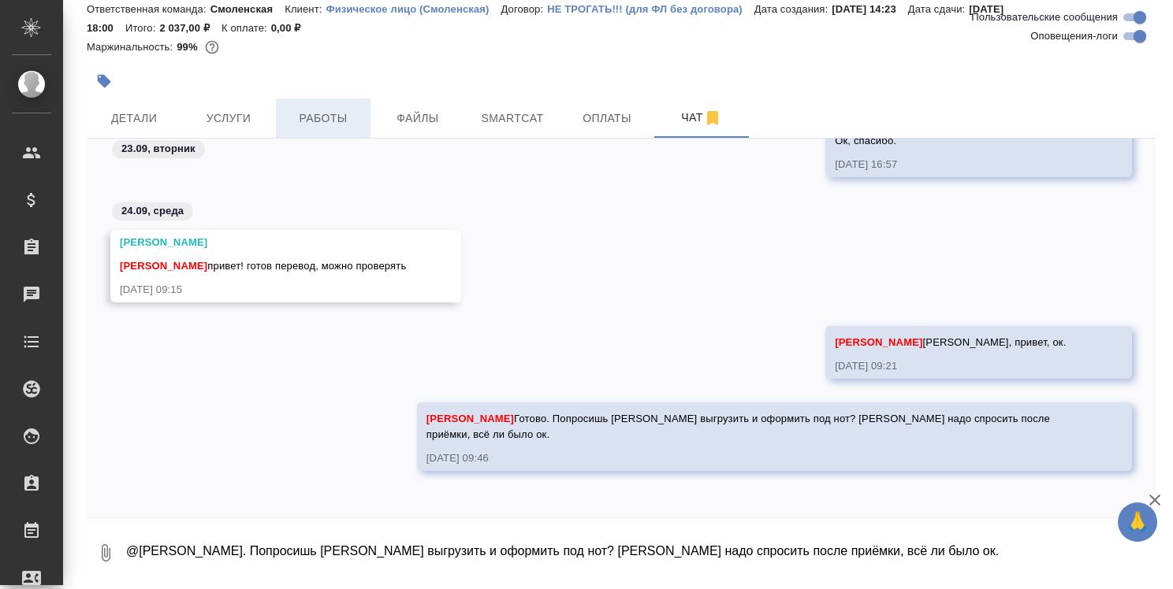
click at [340, 121] on span "Работы" at bounding box center [323, 119] width 76 height 20
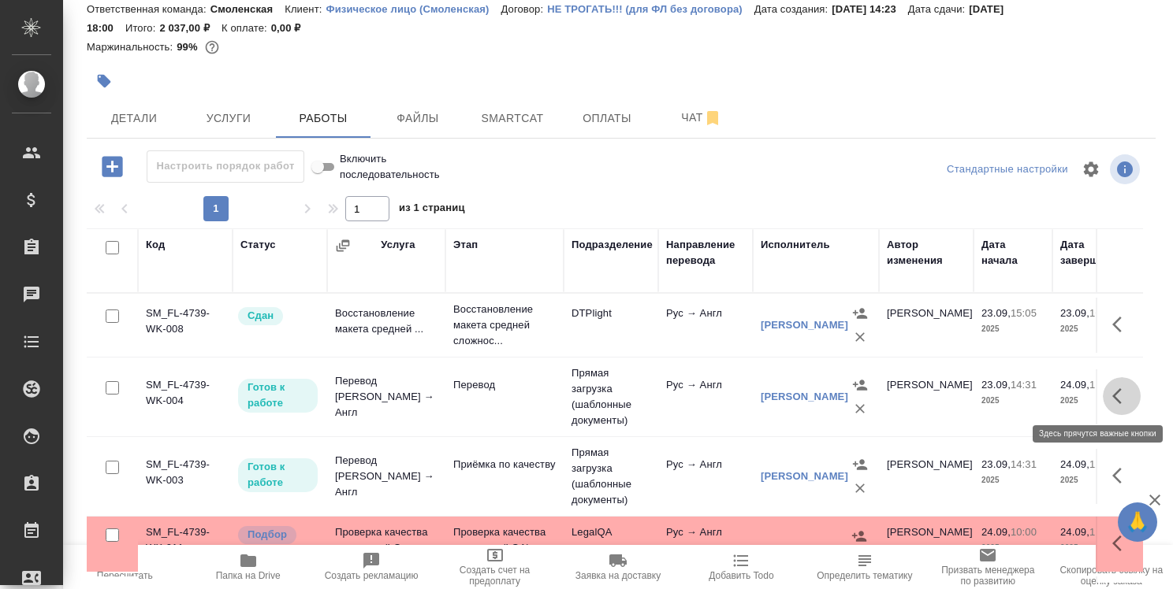
click at [1112, 396] on icon "button" at bounding box center [1121, 396] width 19 height 19
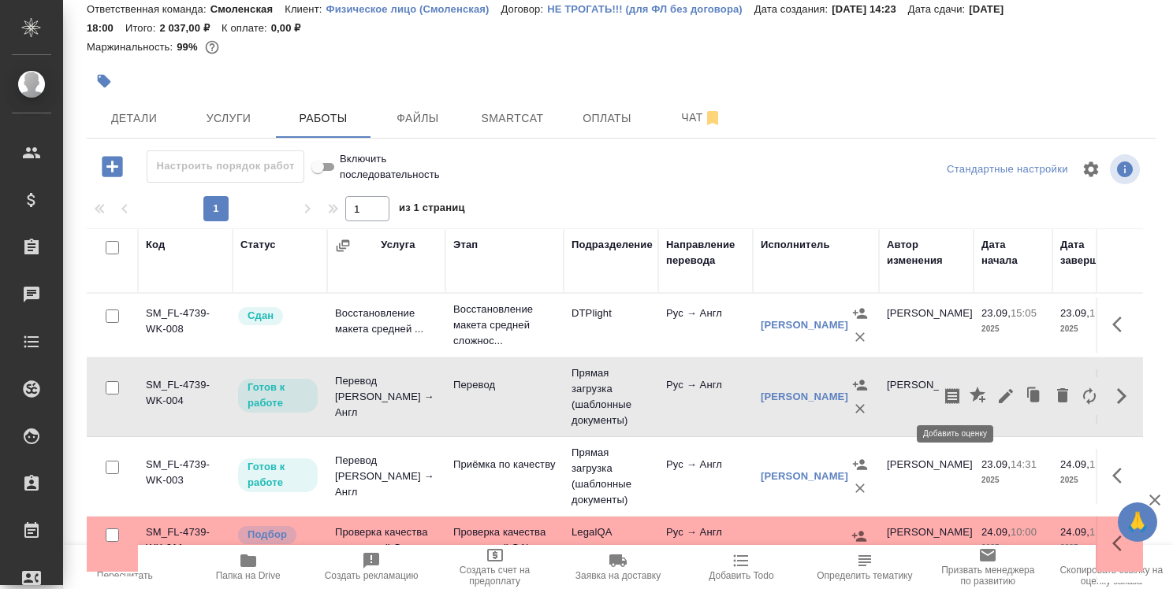
click at [969, 394] on icon "button" at bounding box center [977, 395] width 16 height 16
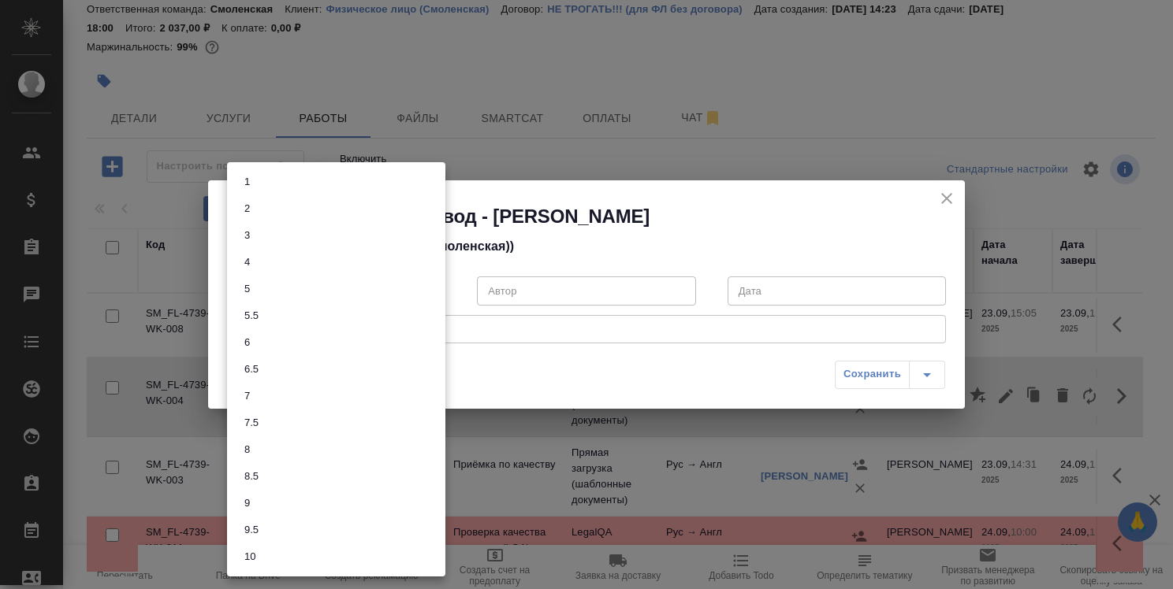
click at [435, 295] on body "🙏 .cls-1 fill:#fff; AWATERA Strelnikova Olga Клиенты Спецификации Заказы 0 Чаты…" at bounding box center [586, 294] width 1173 height 589
click at [375, 457] on li "8" at bounding box center [336, 450] width 218 height 27
type input "8"
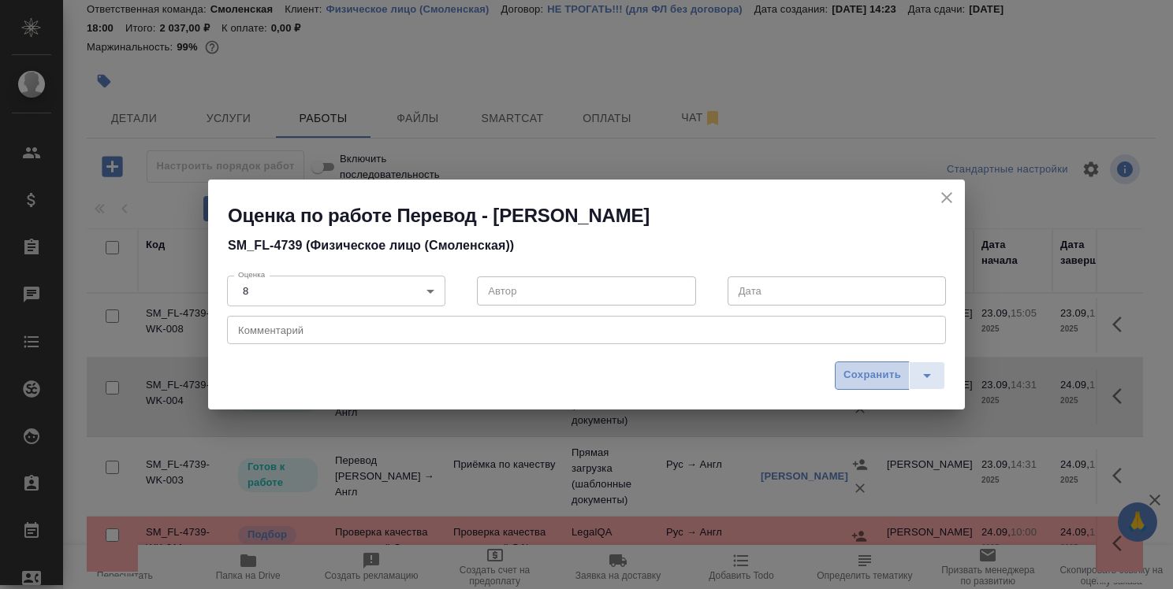
click at [876, 371] on span "Сохранить" at bounding box center [872, 375] width 58 height 18
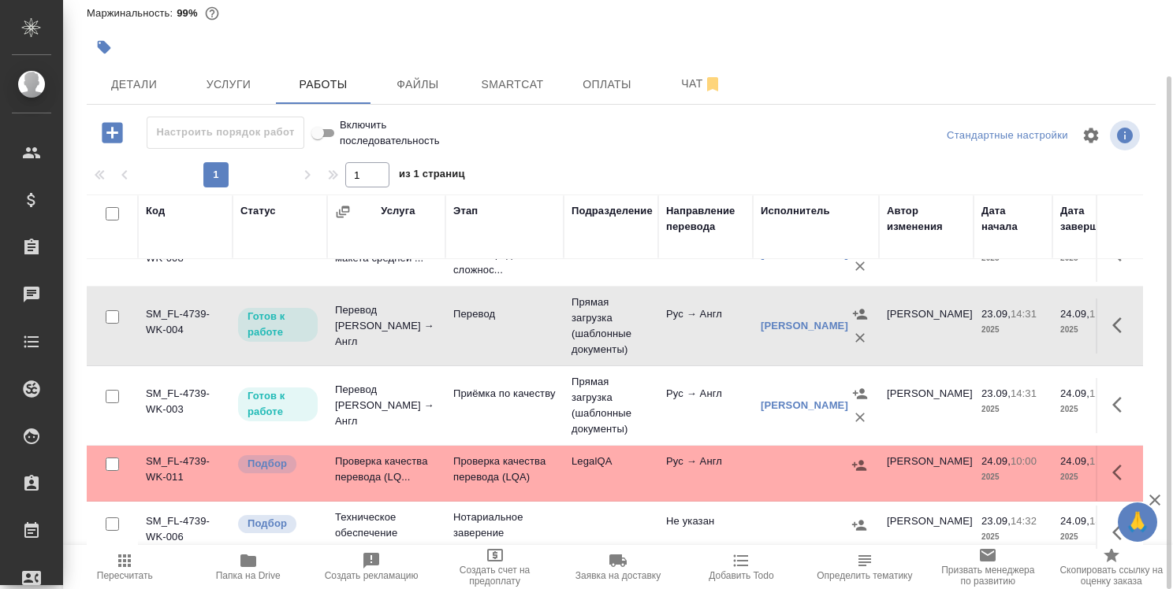
scroll to position [64, 0]
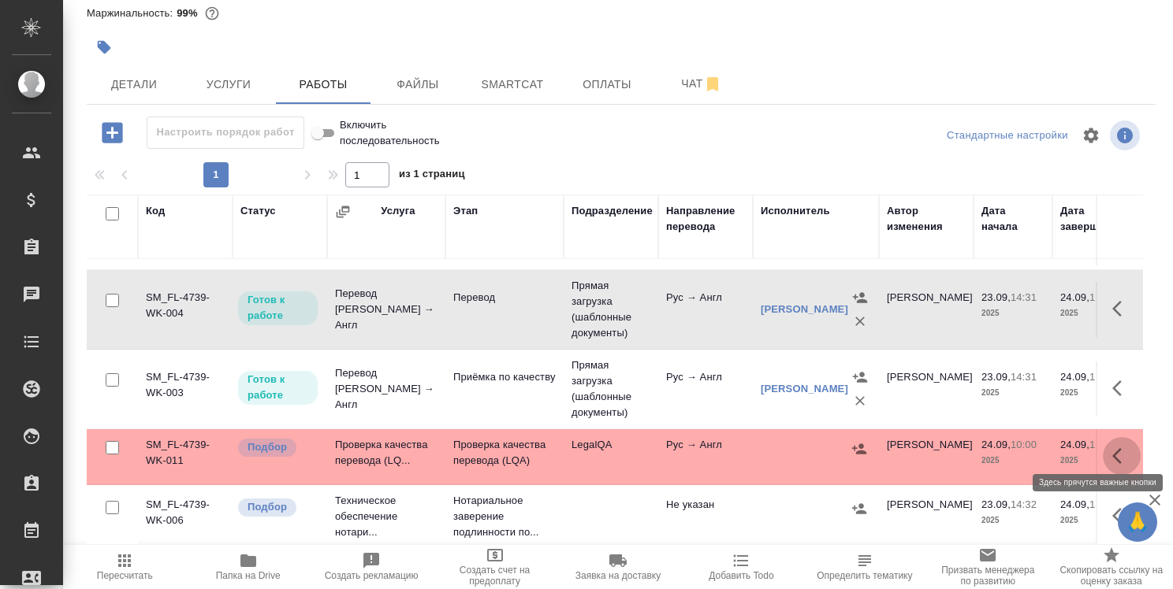
click at [1112, 448] on icon "button" at bounding box center [1116, 456] width 9 height 16
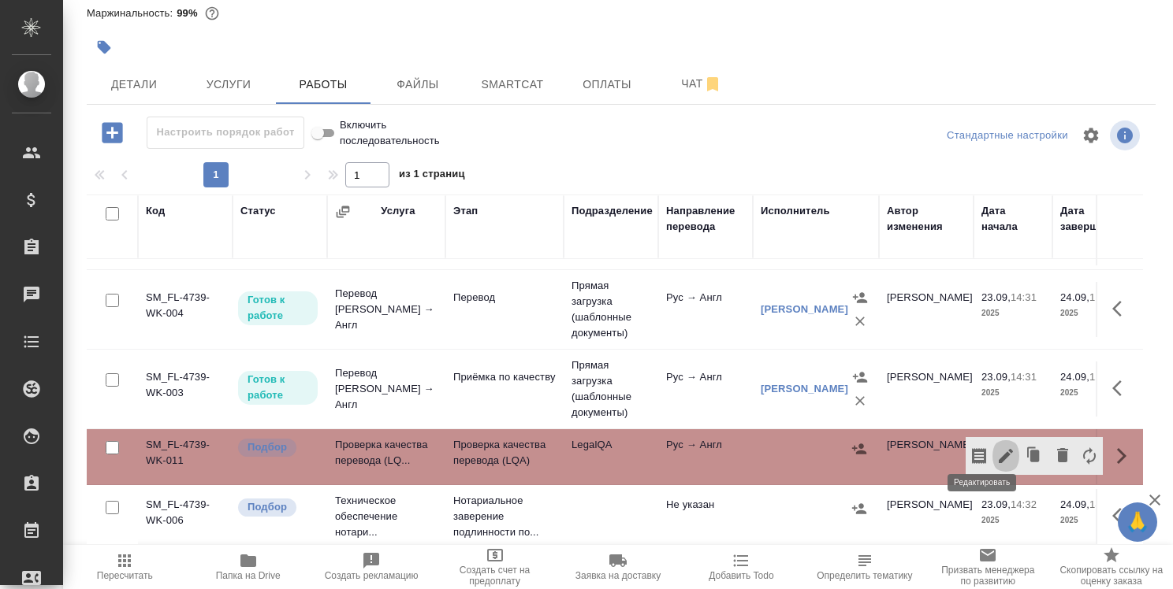
click at [998, 449] on icon "button" at bounding box center [1005, 456] width 14 height 14
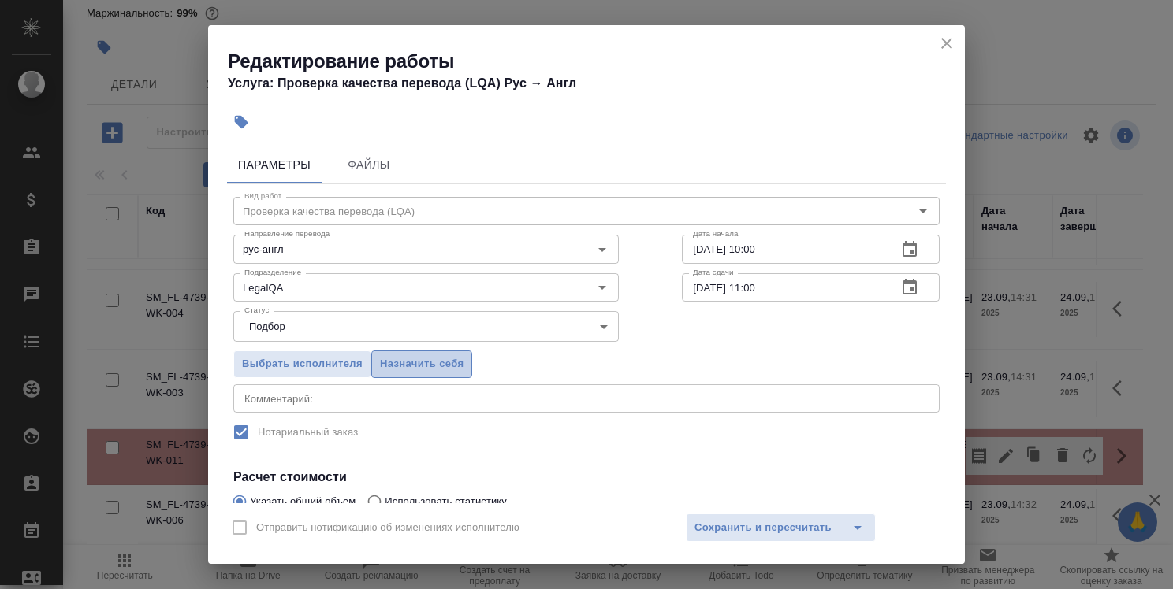
click at [451, 361] on span "Назначить себя" at bounding box center [422, 364] width 84 height 18
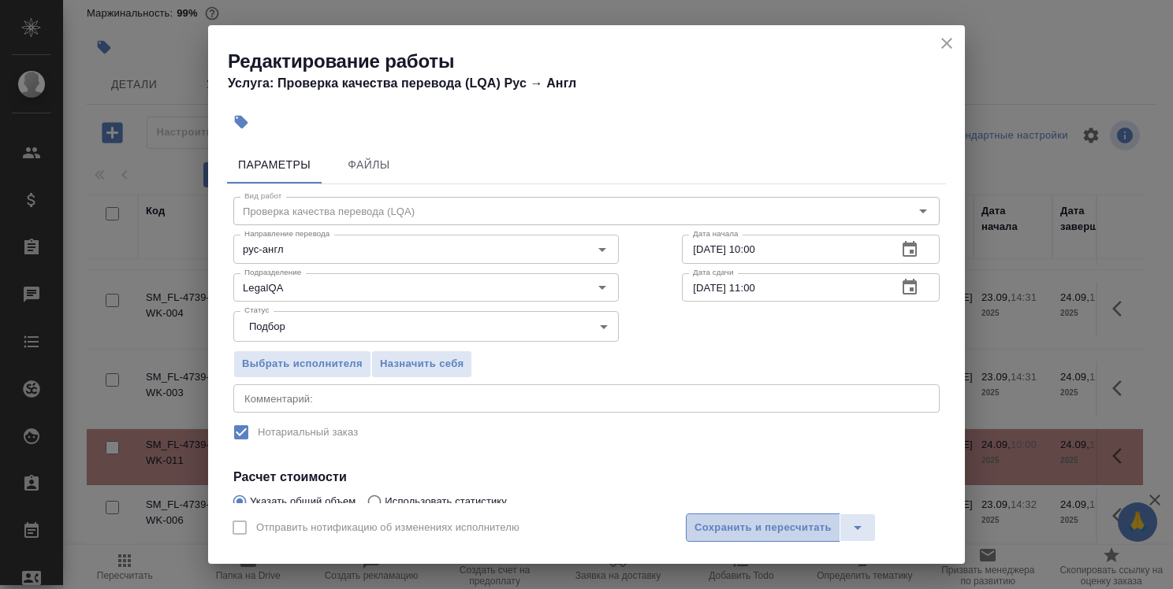
click at [758, 531] on span "Сохранить и пересчитать" at bounding box center [762, 528] width 137 height 18
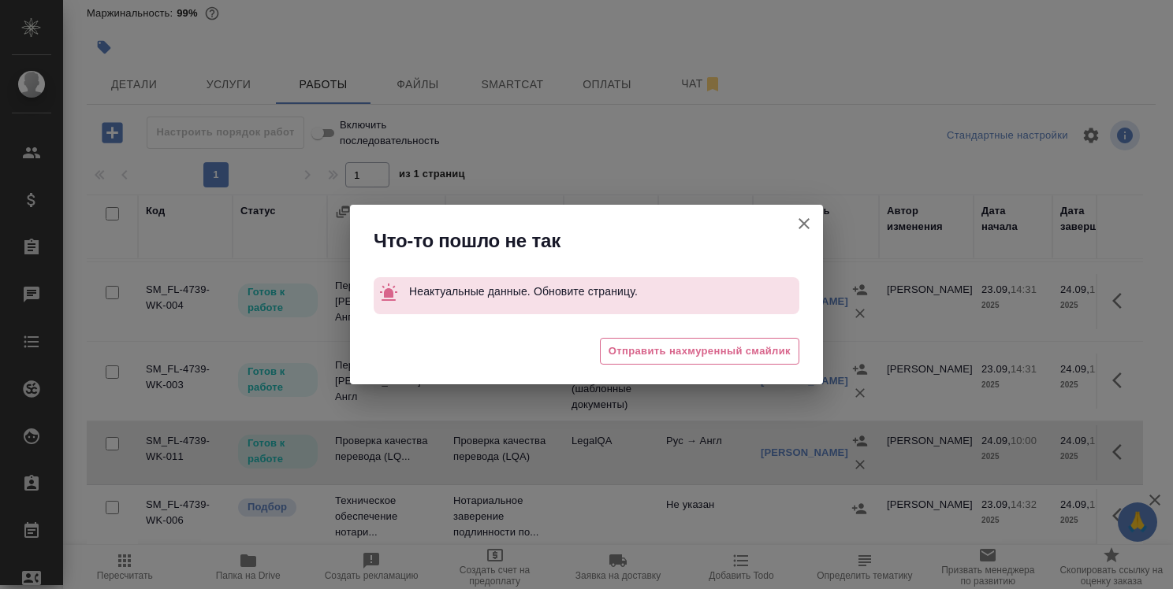
click at [807, 218] on icon "button" at bounding box center [803, 223] width 19 height 19
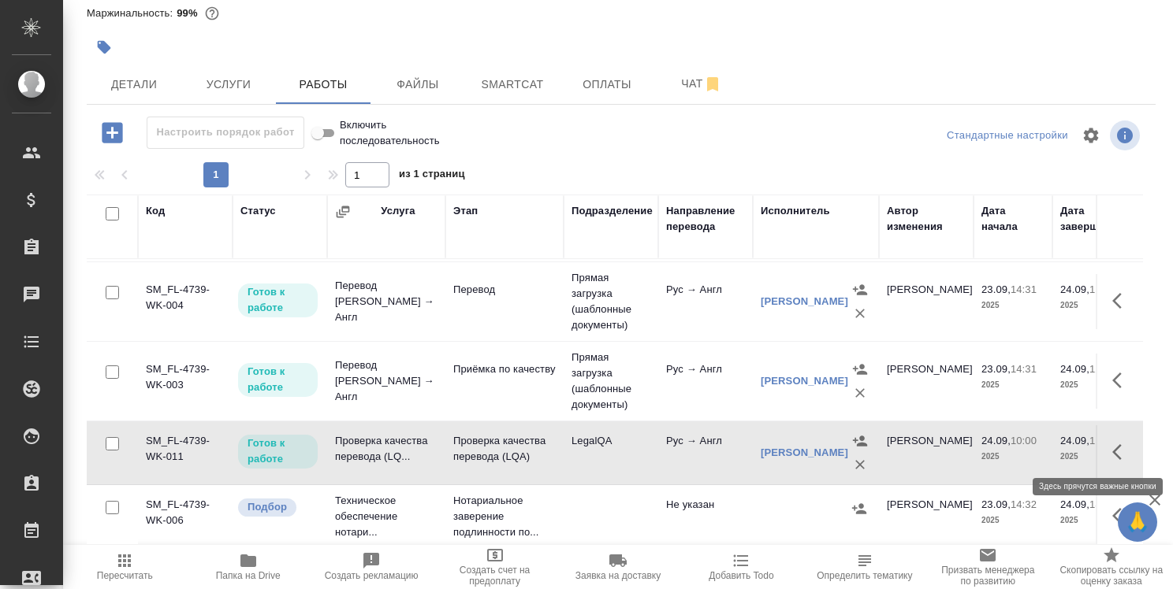
click at [1112, 443] on icon "button" at bounding box center [1121, 452] width 19 height 19
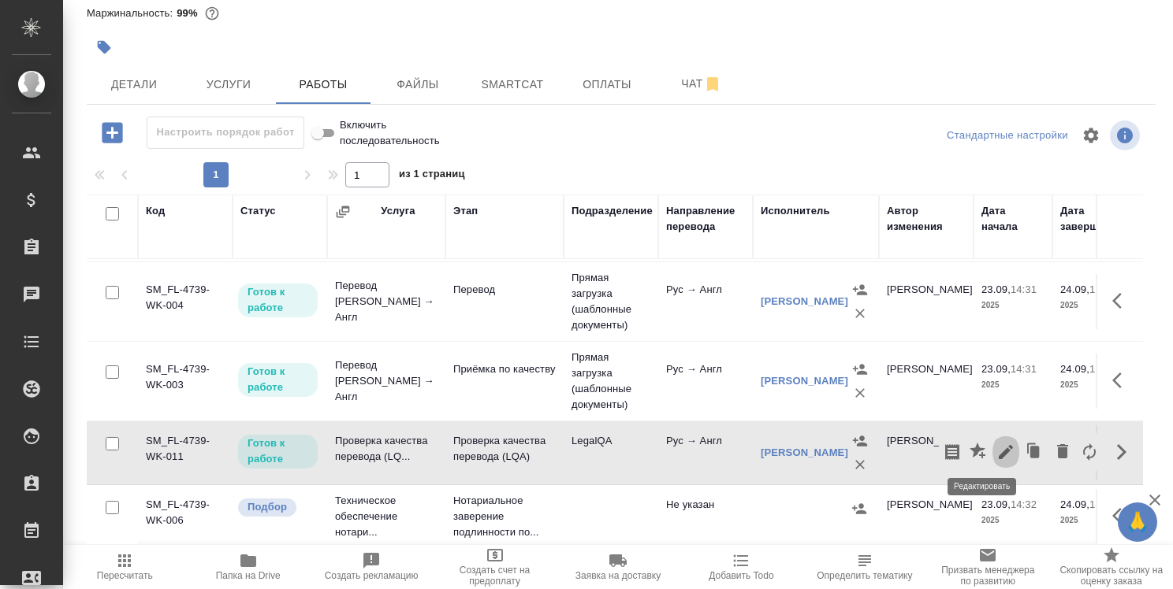
click at [996, 444] on icon "button" at bounding box center [1005, 452] width 19 height 19
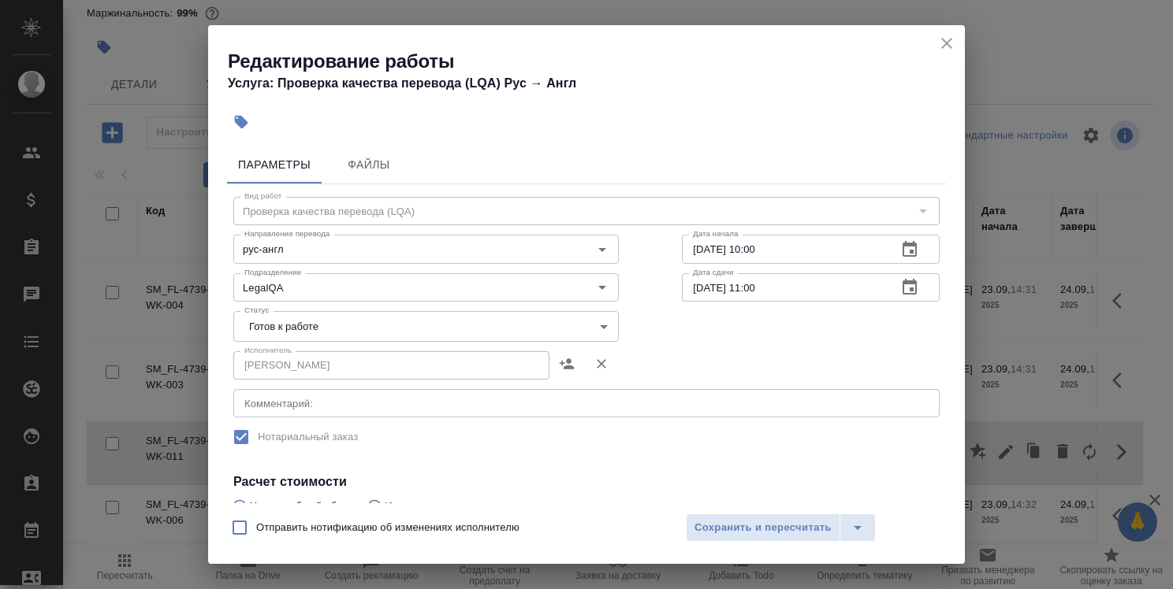
scroll to position [158, 0]
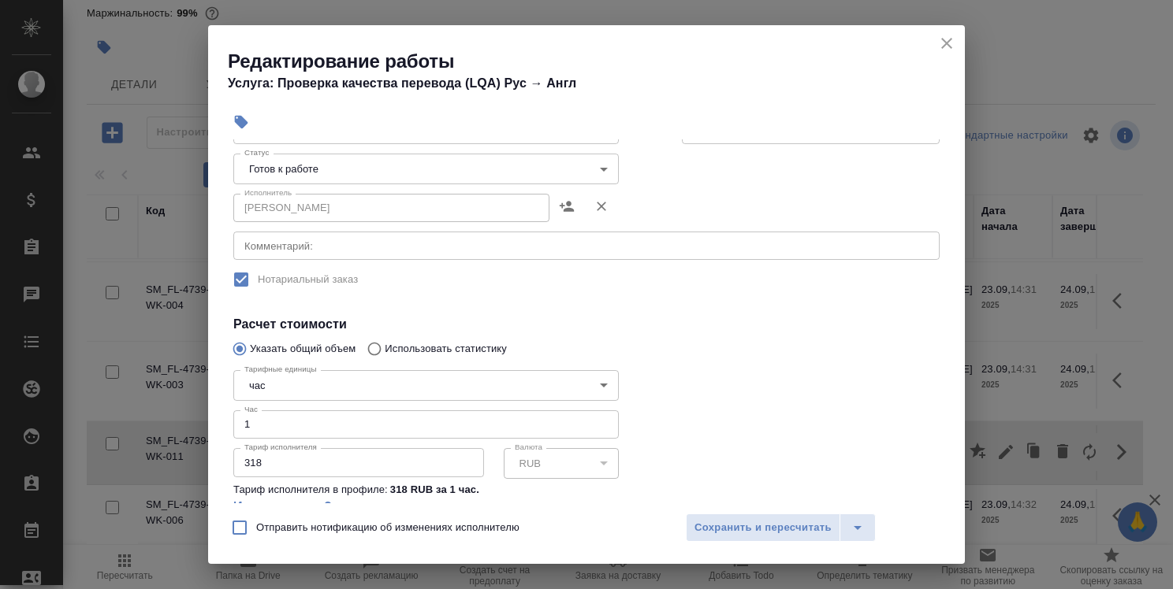
click at [258, 424] on input "1" at bounding box center [425, 425] width 385 height 28
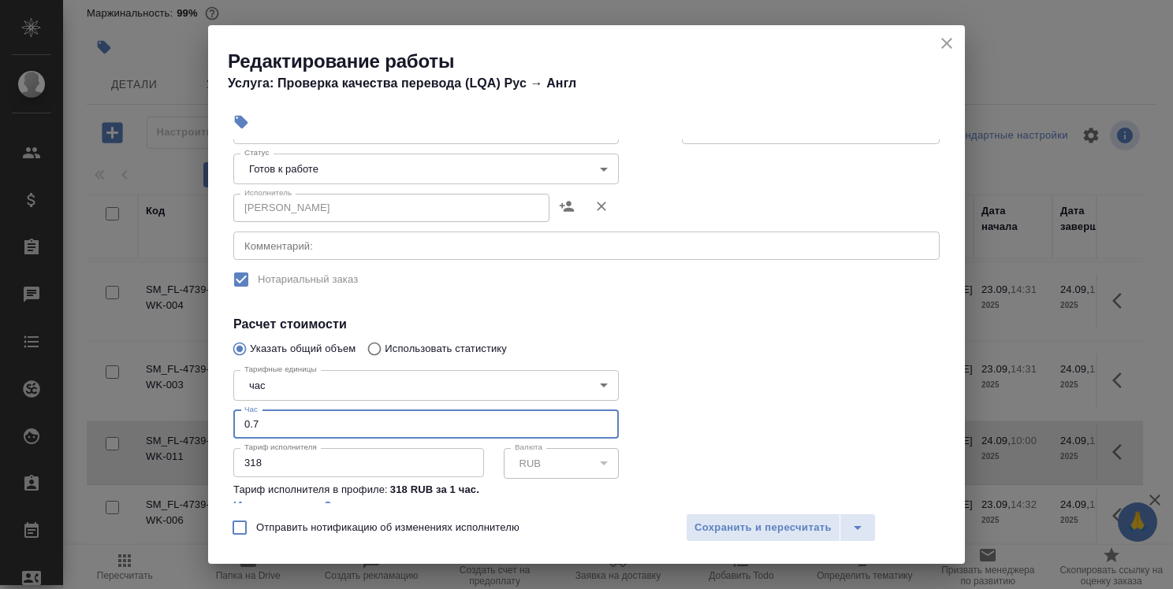
type input "0.7"
click at [410, 171] on body "🙏 .cls-1 fill:#fff; AWATERA Strelnikova Olga Клиенты Спецификации Заказы 0 Чаты…" at bounding box center [586, 294] width 1173 height 589
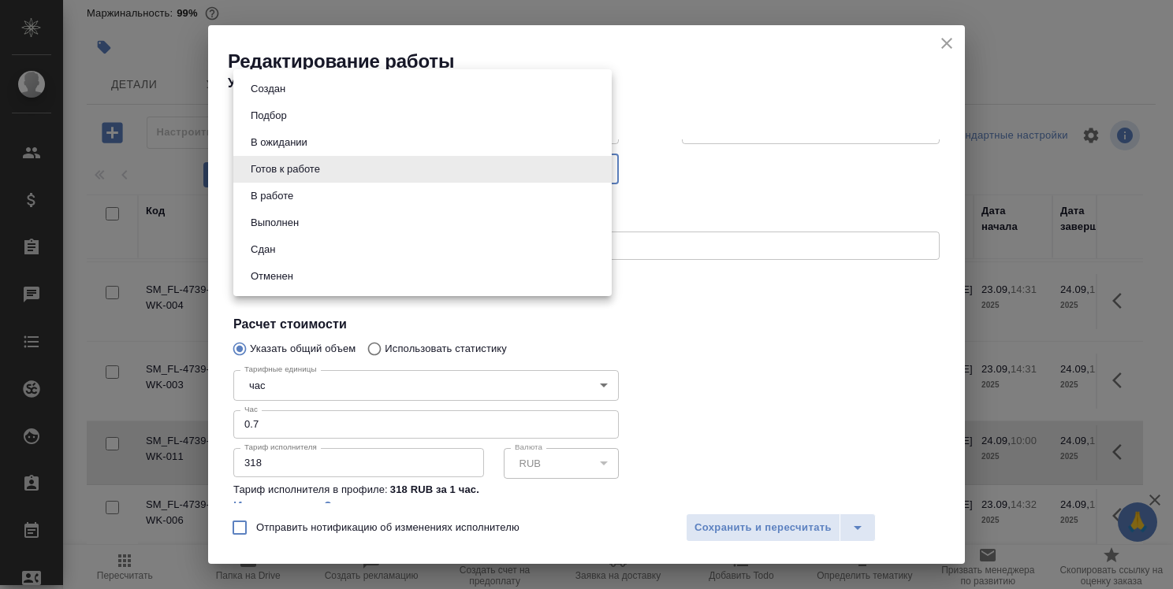
click at [400, 255] on li "Сдан" at bounding box center [422, 249] width 378 height 27
type input "closed"
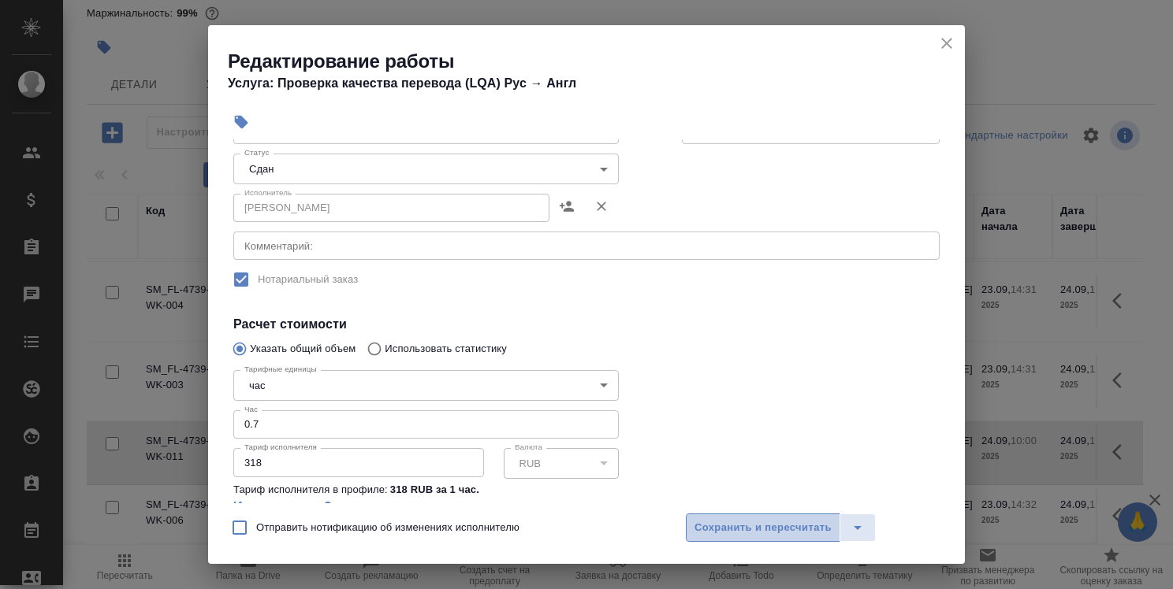
click at [734, 528] on span "Сохранить и пересчитать" at bounding box center [762, 528] width 137 height 18
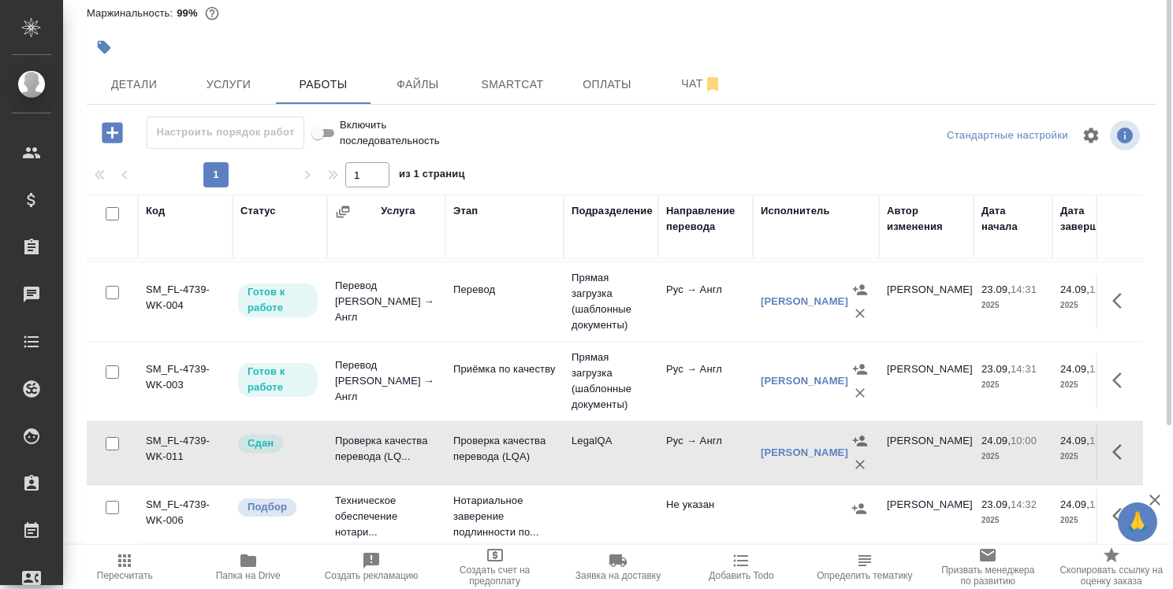
scroll to position [0, 0]
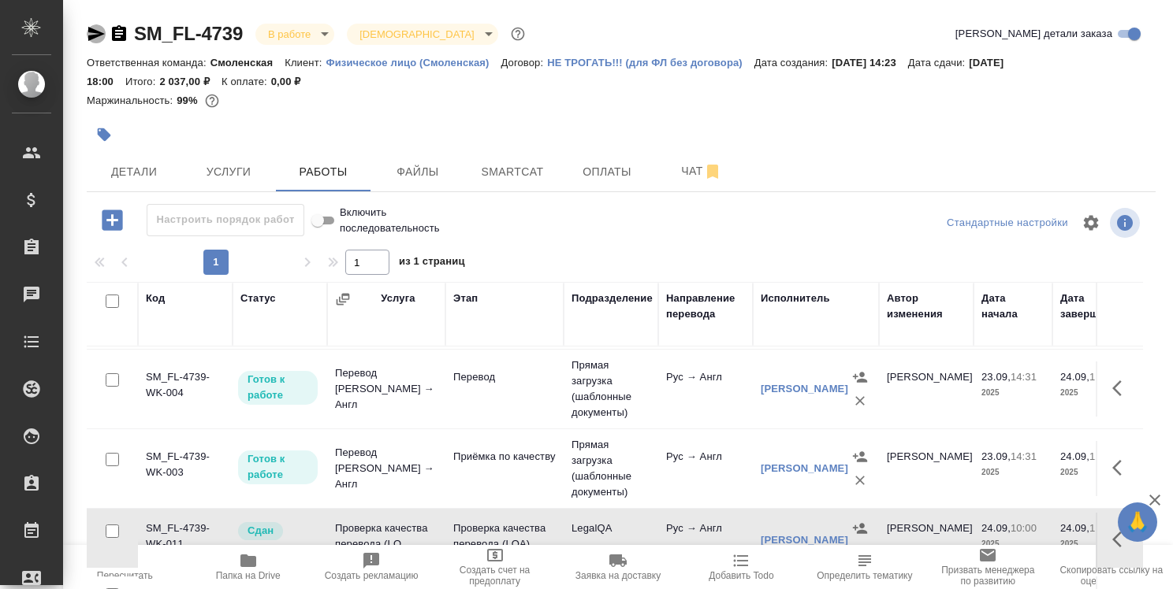
click at [93, 35] on icon "button" at bounding box center [96, 34] width 17 height 14
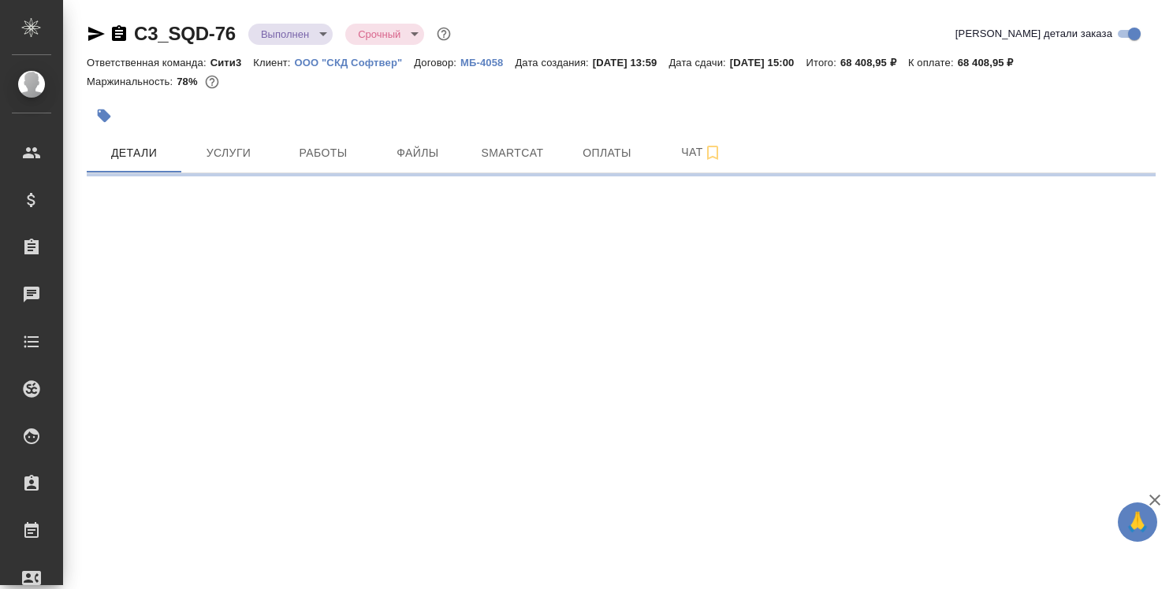
select select "RU"
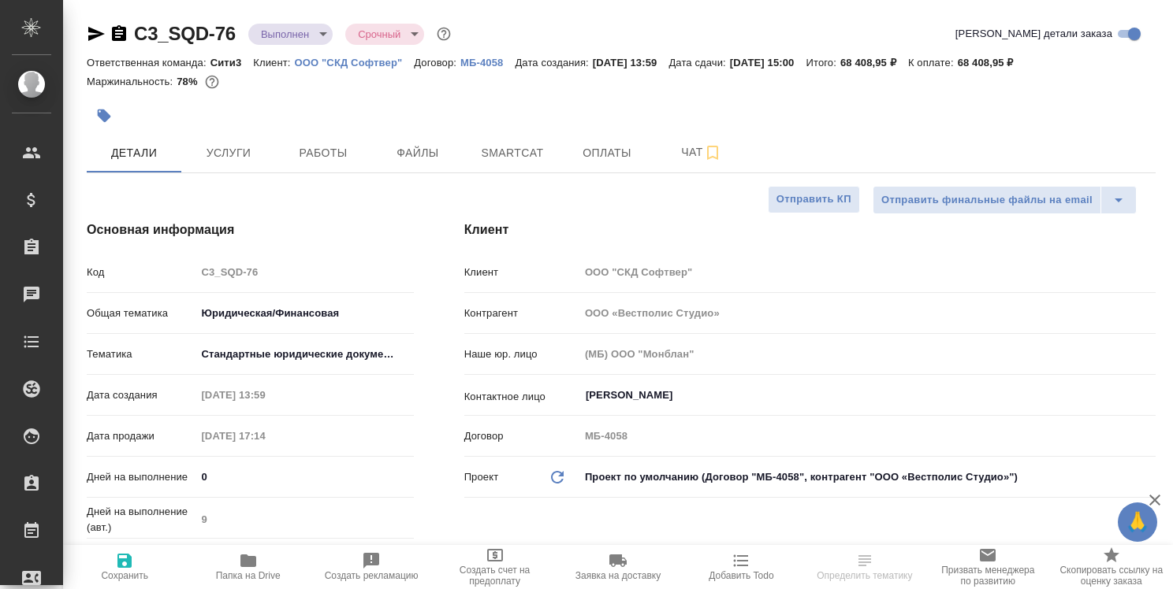
type textarea "x"
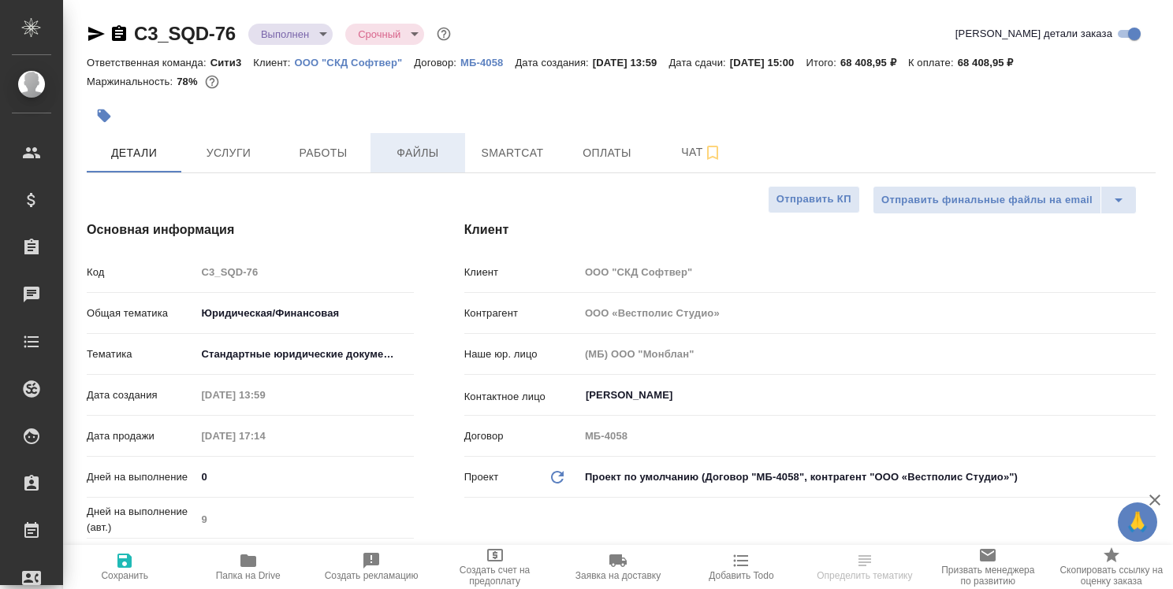
type textarea "x"
click at [322, 153] on span "Работы" at bounding box center [323, 153] width 76 height 20
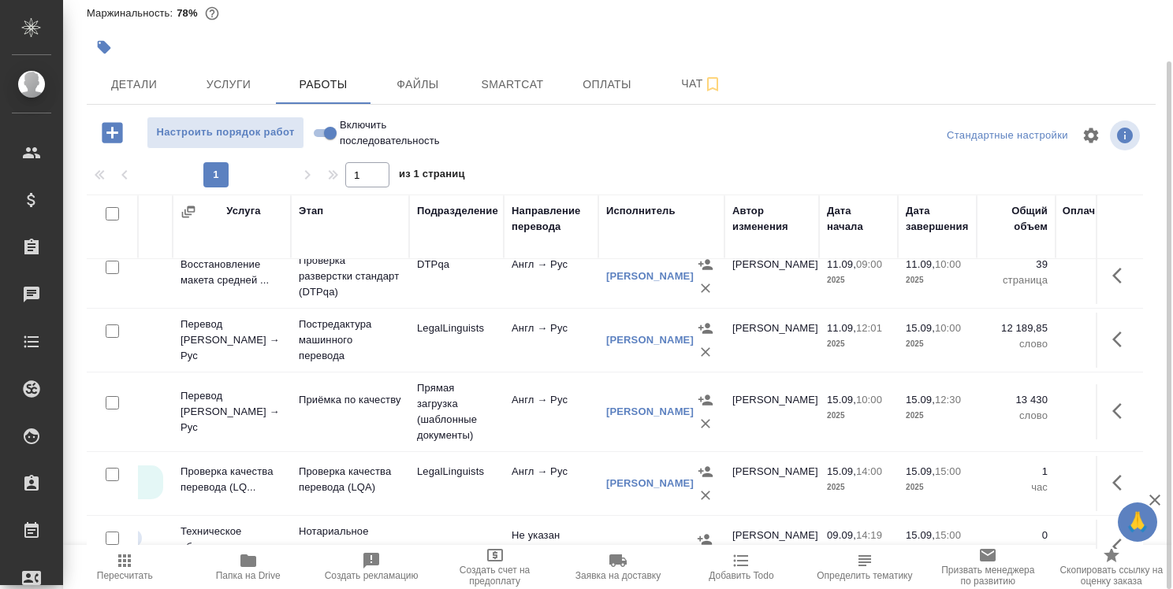
scroll to position [79, 215]
click at [1112, 479] on icon "button" at bounding box center [1121, 483] width 19 height 19
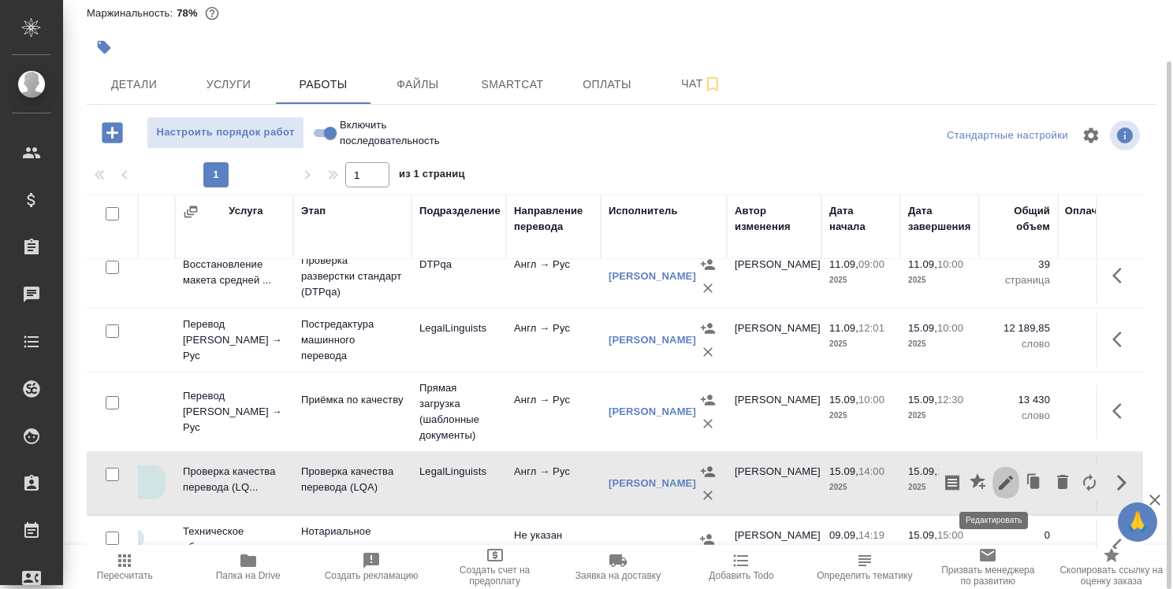
click at [998, 481] on icon "button" at bounding box center [1005, 483] width 14 height 14
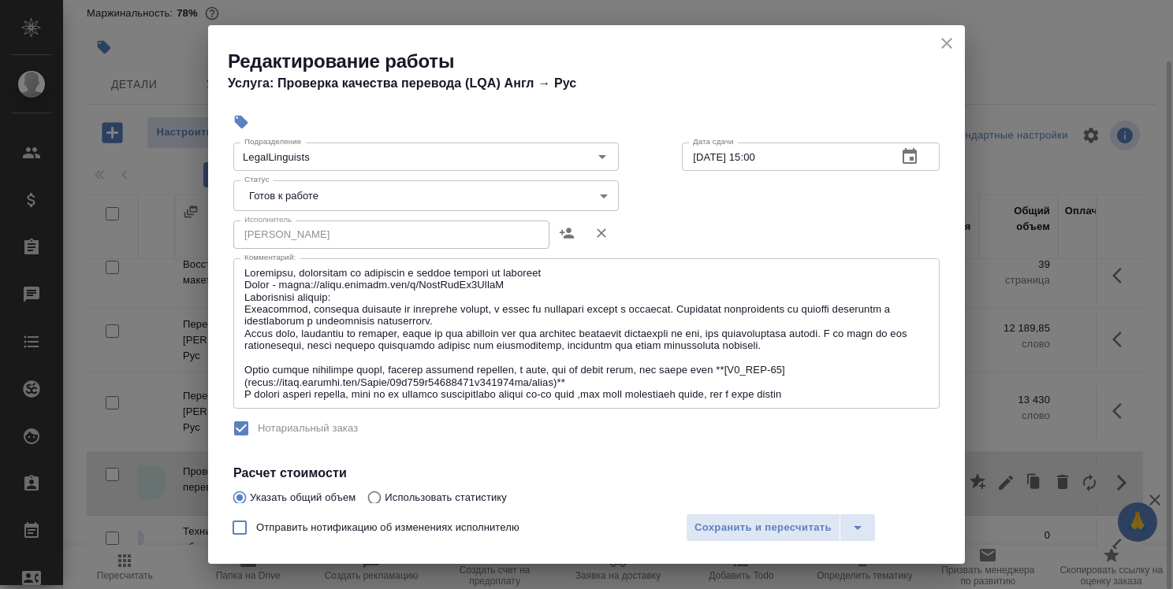
scroll to position [236, 0]
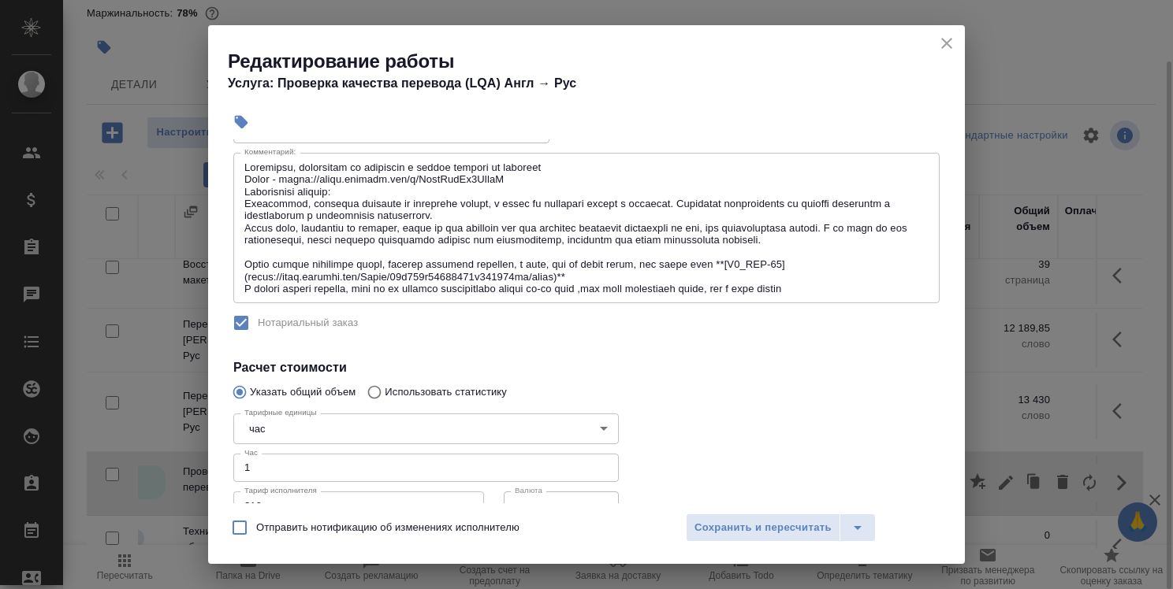
click at [405, 463] on input "1" at bounding box center [425, 468] width 385 height 28
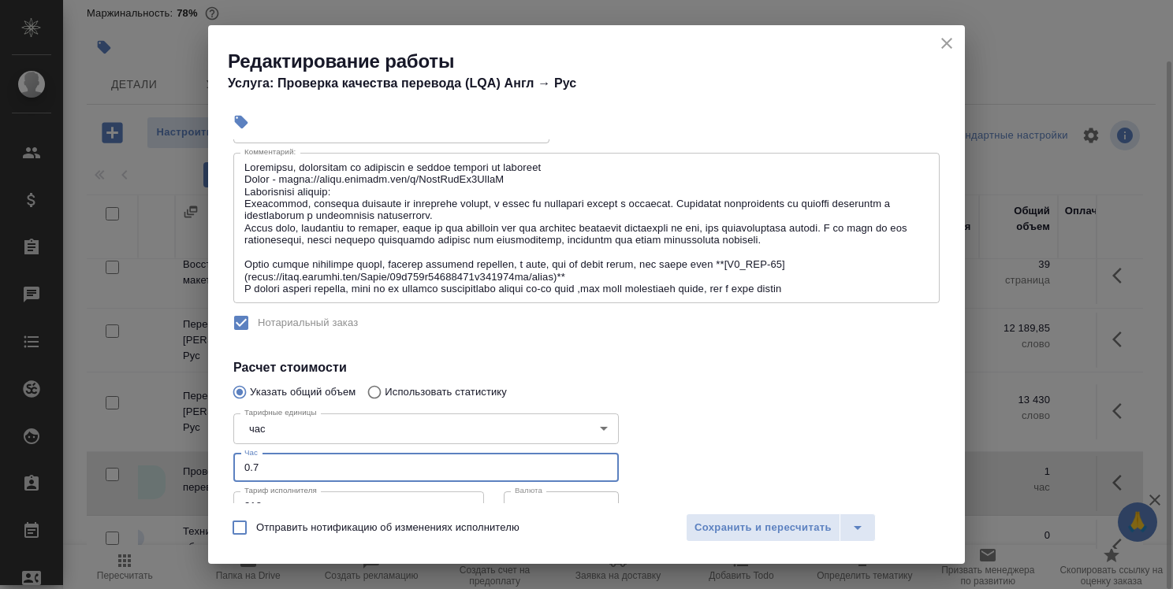
scroll to position [0, 0]
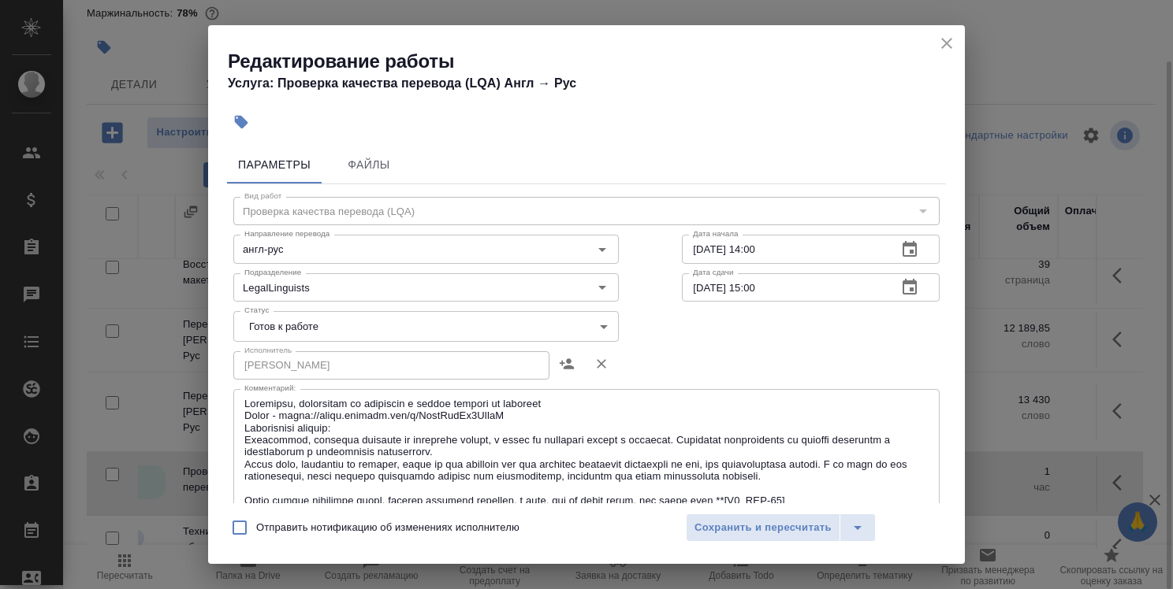
type input "0.7"
click at [448, 331] on body "🙏 .cls-1 fill:#fff; AWATERA [PERSON_NAME] Спецификации Заказы 0 Чаты Todo Проек…" at bounding box center [586, 294] width 1173 height 589
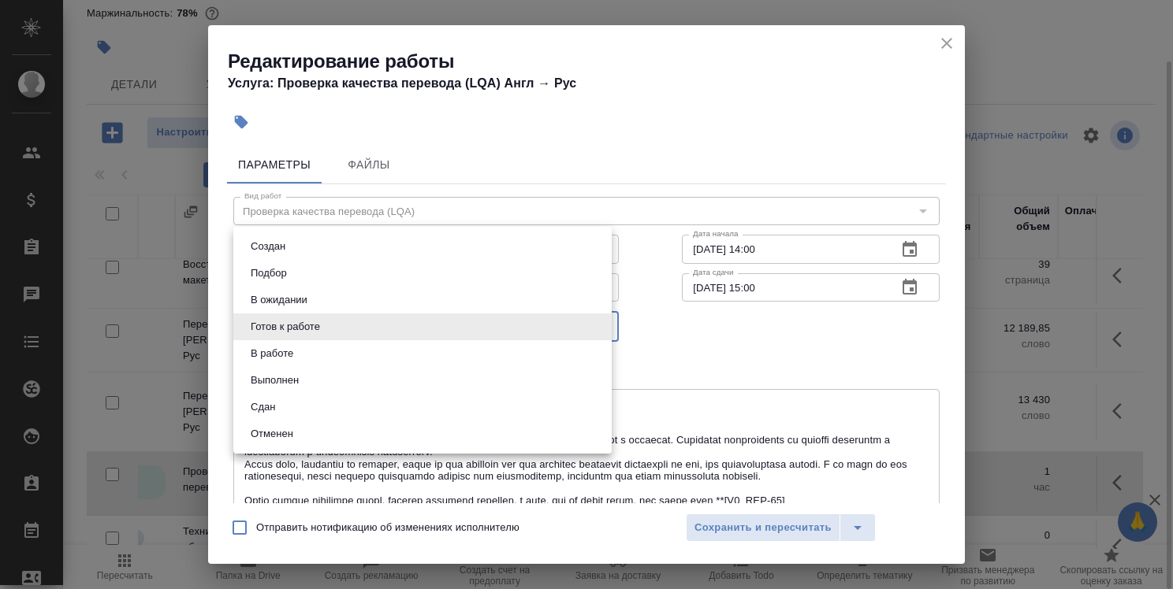
click at [428, 410] on li "Сдан" at bounding box center [422, 407] width 378 height 27
type input "closed"
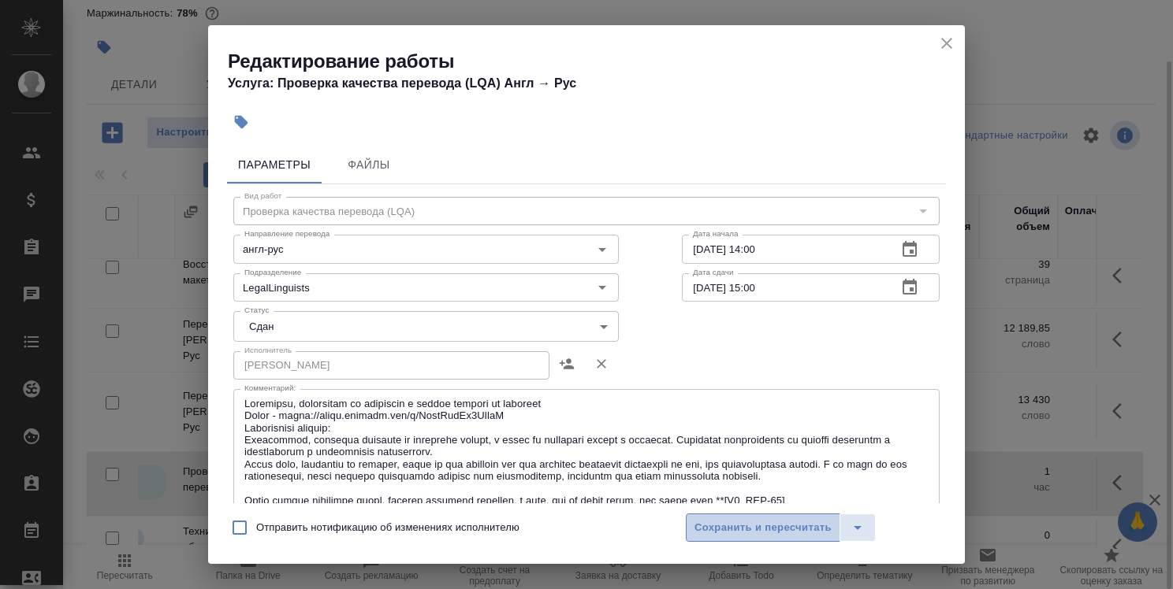
click at [736, 530] on span "Сохранить и пересчитать" at bounding box center [762, 528] width 137 height 18
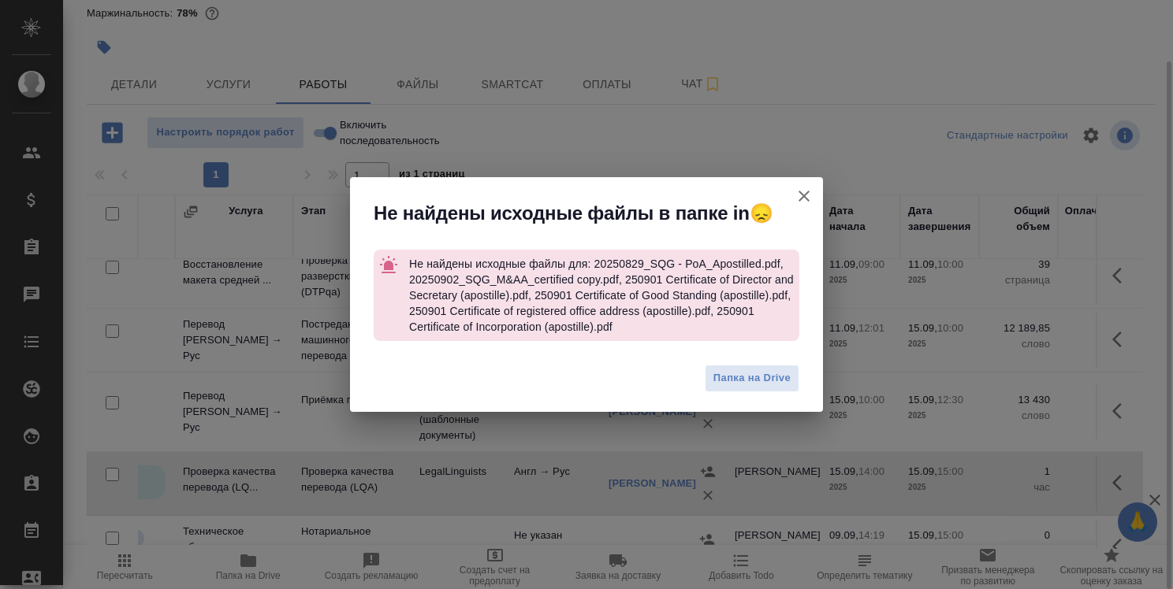
click at [801, 195] on icon "button" at bounding box center [803, 196] width 19 height 19
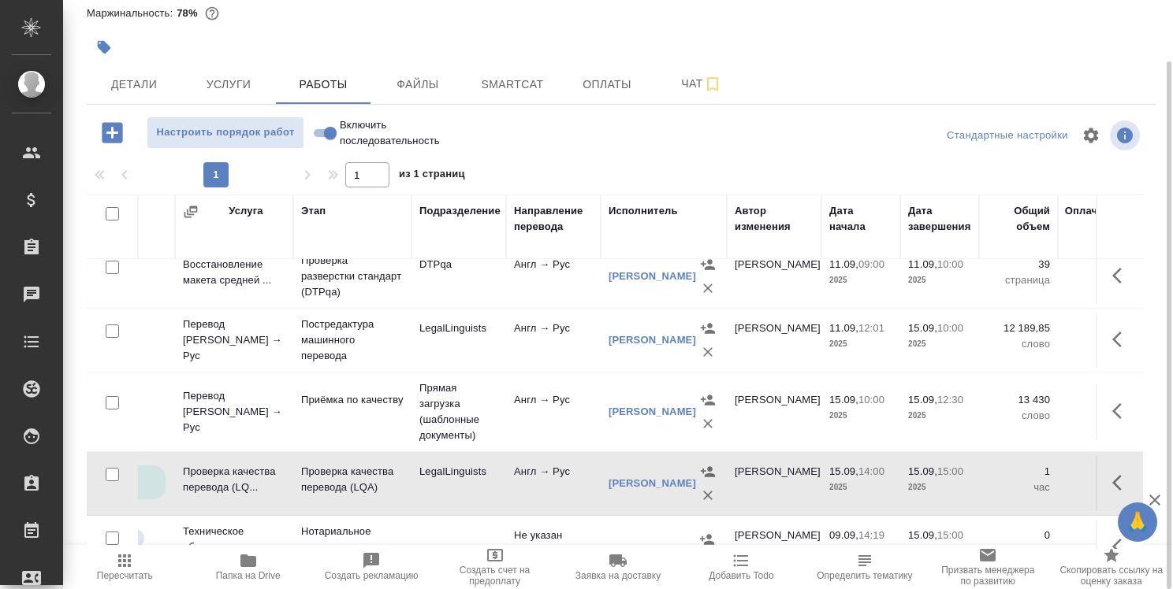
click at [318, 132] on input "Включить последовательность" at bounding box center [330, 133] width 57 height 19
checkbox input "true"
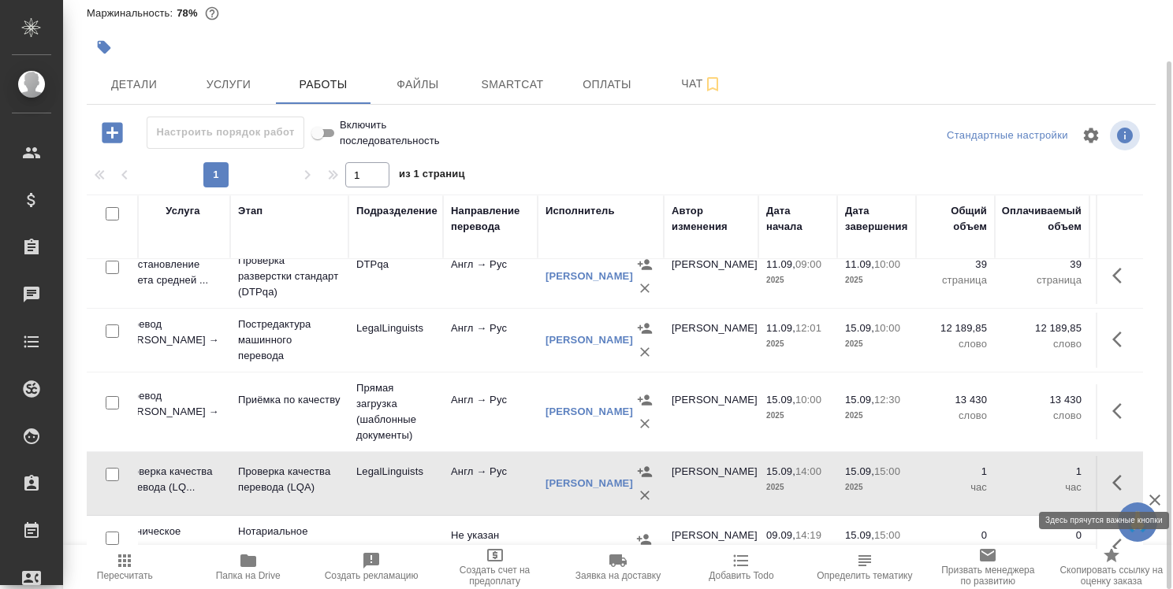
click at [1102, 479] on button "button" at bounding box center [1121, 483] width 38 height 38
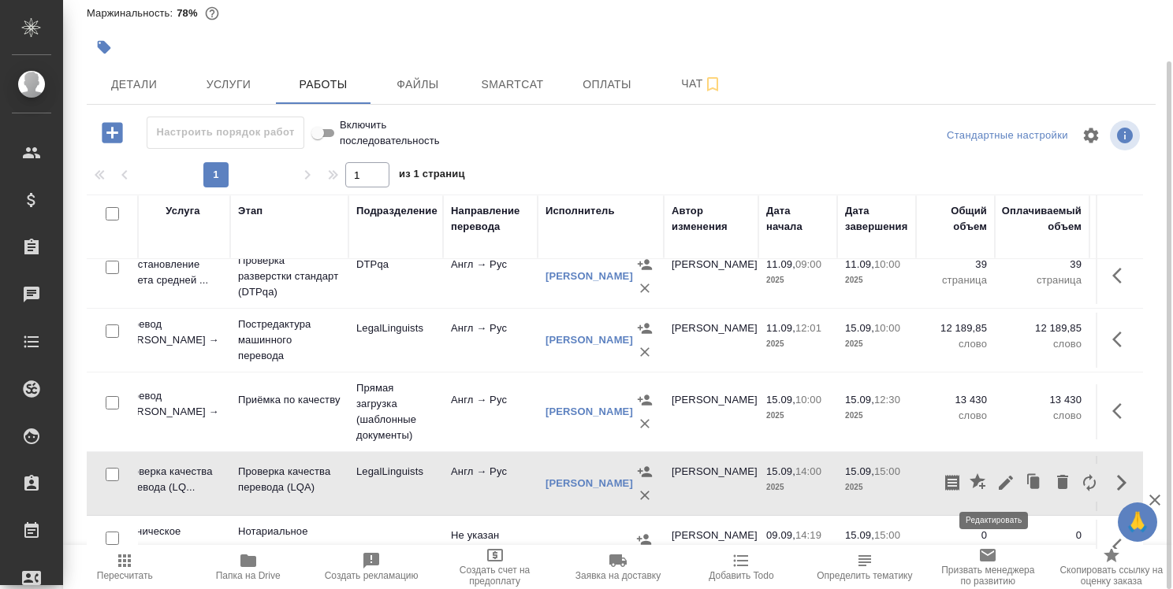
click at [998, 480] on icon "button" at bounding box center [1005, 483] width 14 height 14
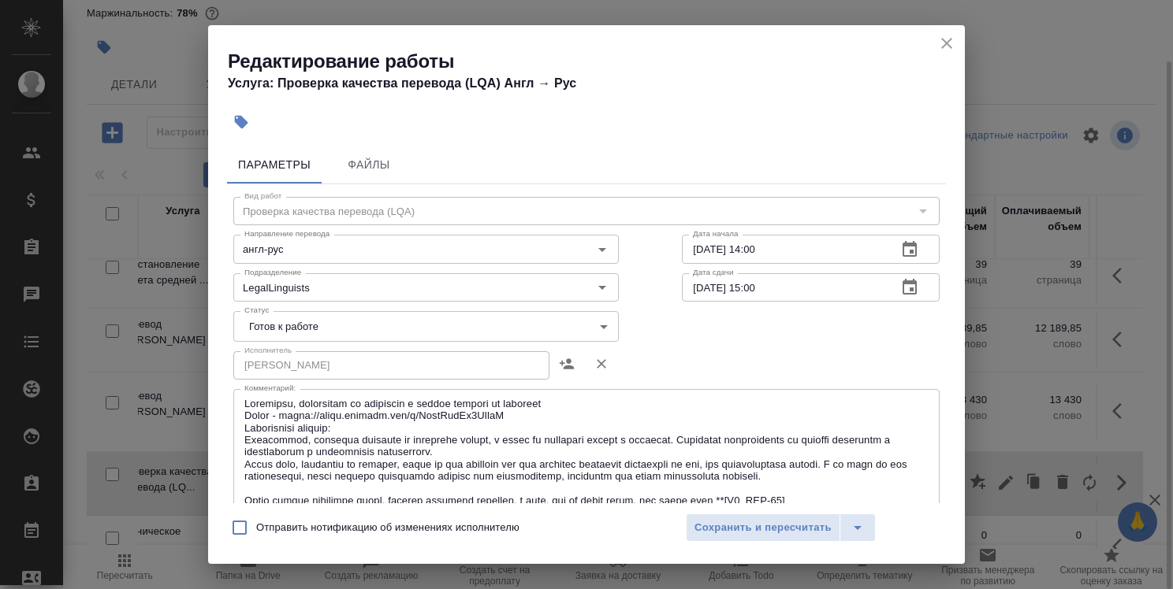
click at [500, 331] on body "🙏 .cls-1 fill:#fff; AWATERA [PERSON_NAME] Спецификации Заказы 0 Чаты Todo Проек…" at bounding box center [586, 294] width 1173 height 589
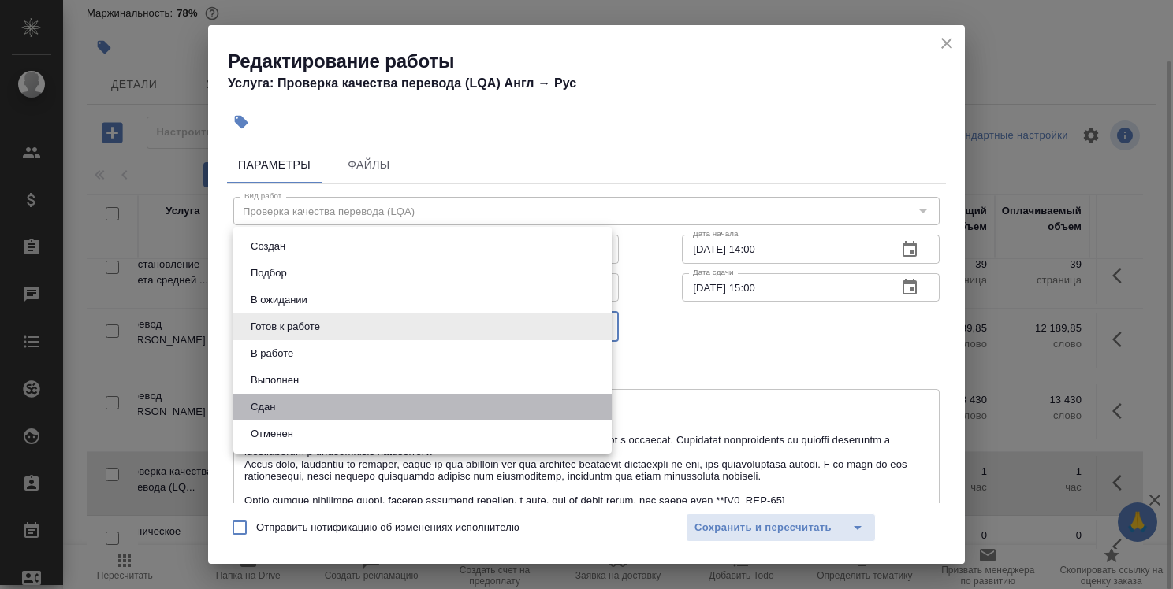
click at [474, 408] on li "Сдан" at bounding box center [422, 407] width 378 height 27
type input "closed"
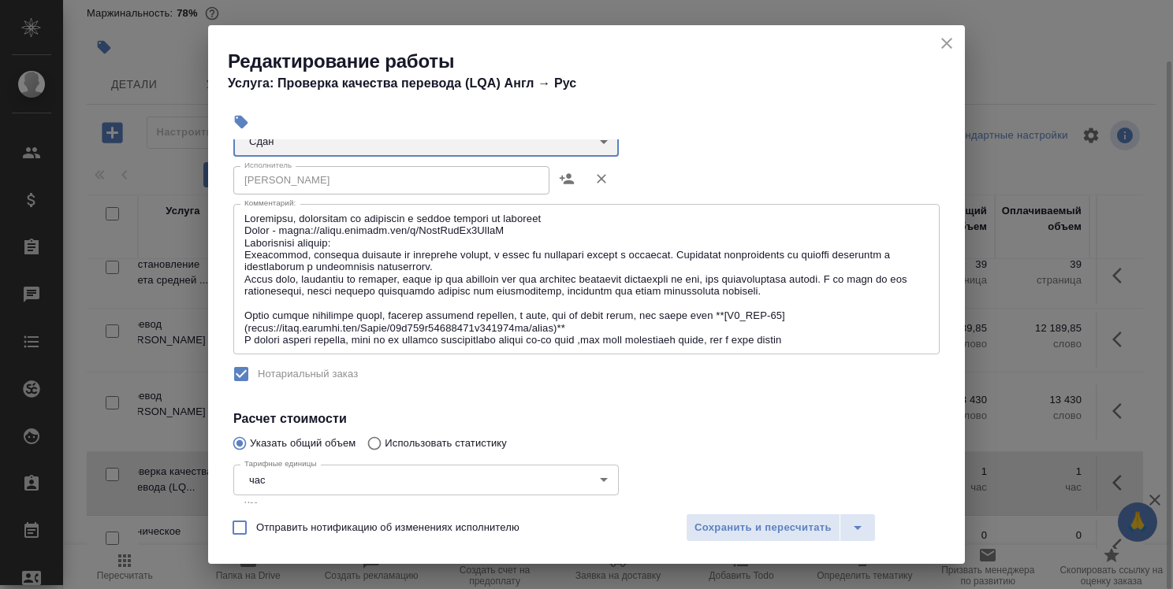
scroll to position [315, 0]
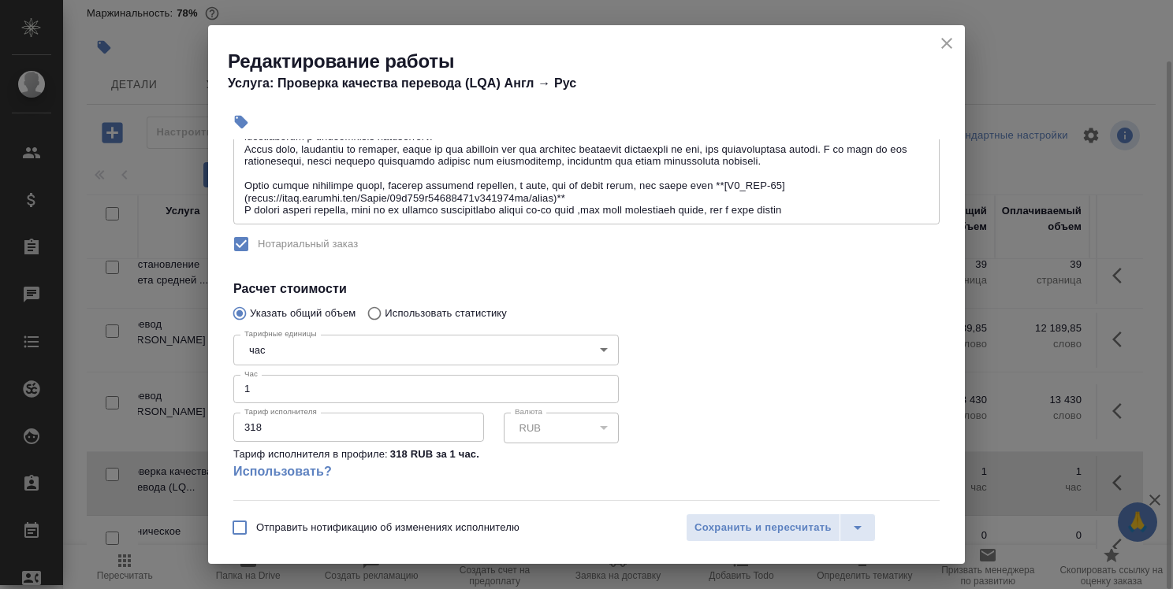
click at [312, 385] on input "1" at bounding box center [425, 389] width 385 height 28
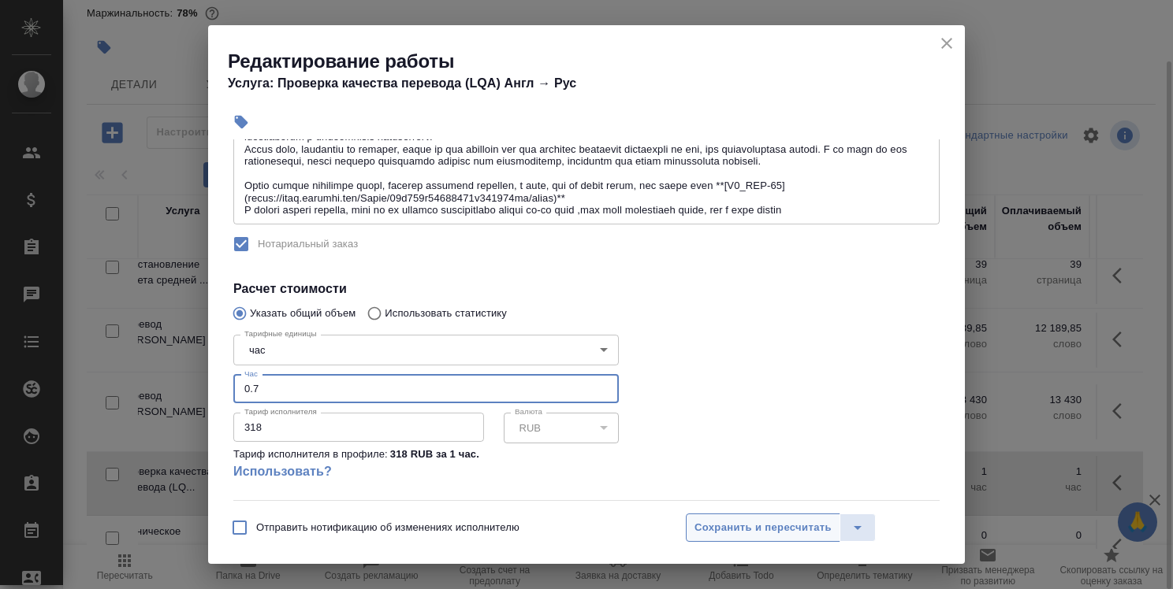
type input "0.7"
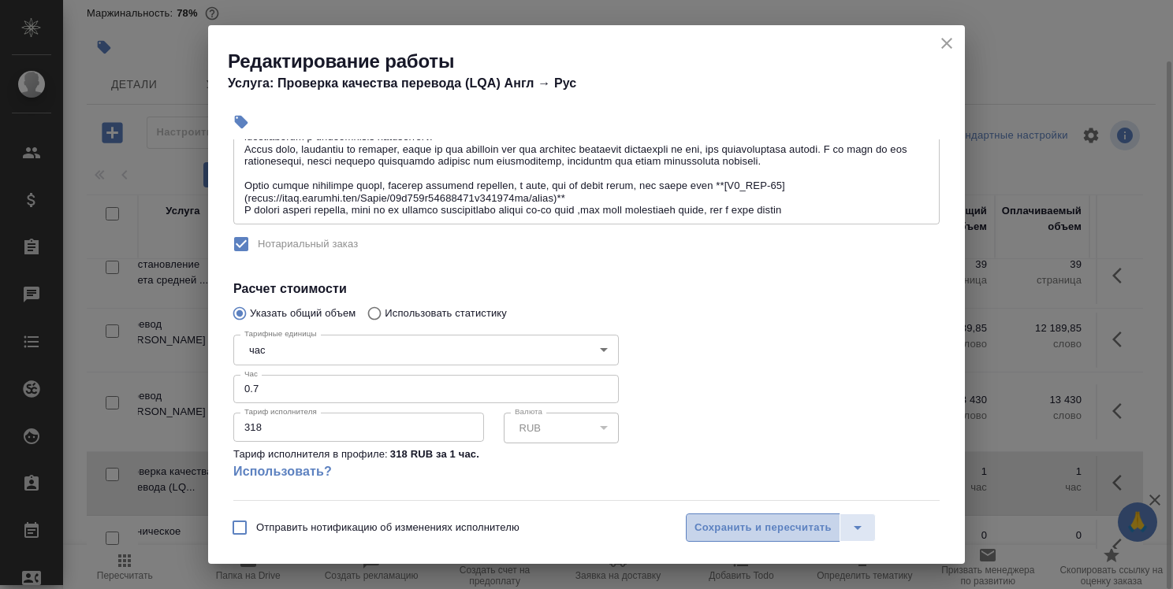
click at [745, 530] on span "Сохранить и пересчитать" at bounding box center [762, 528] width 137 height 18
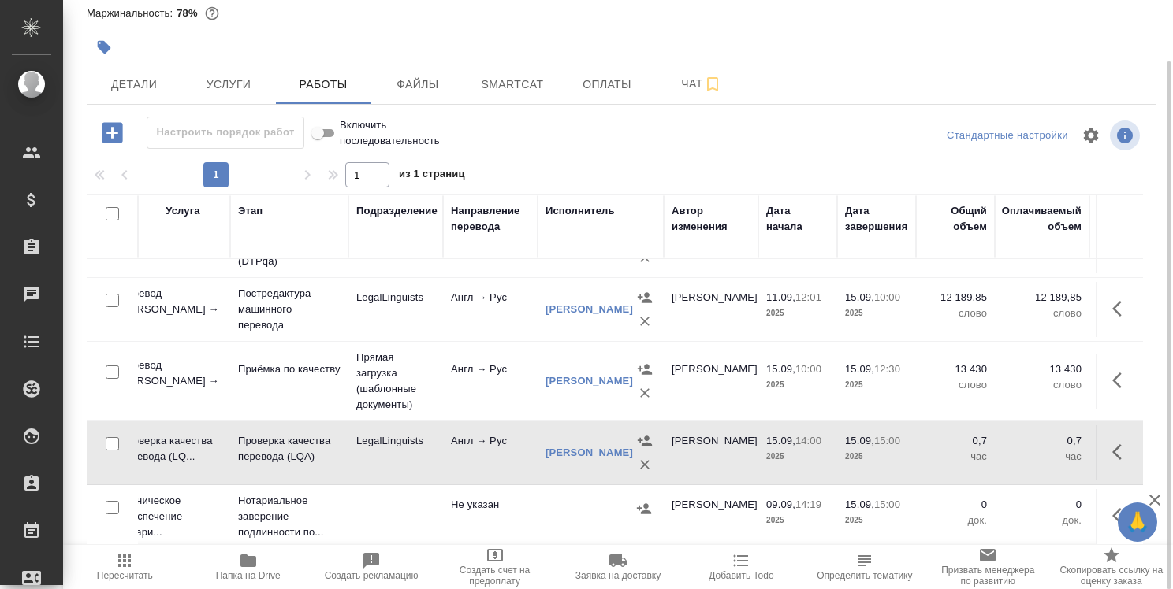
scroll to position [120, 0]
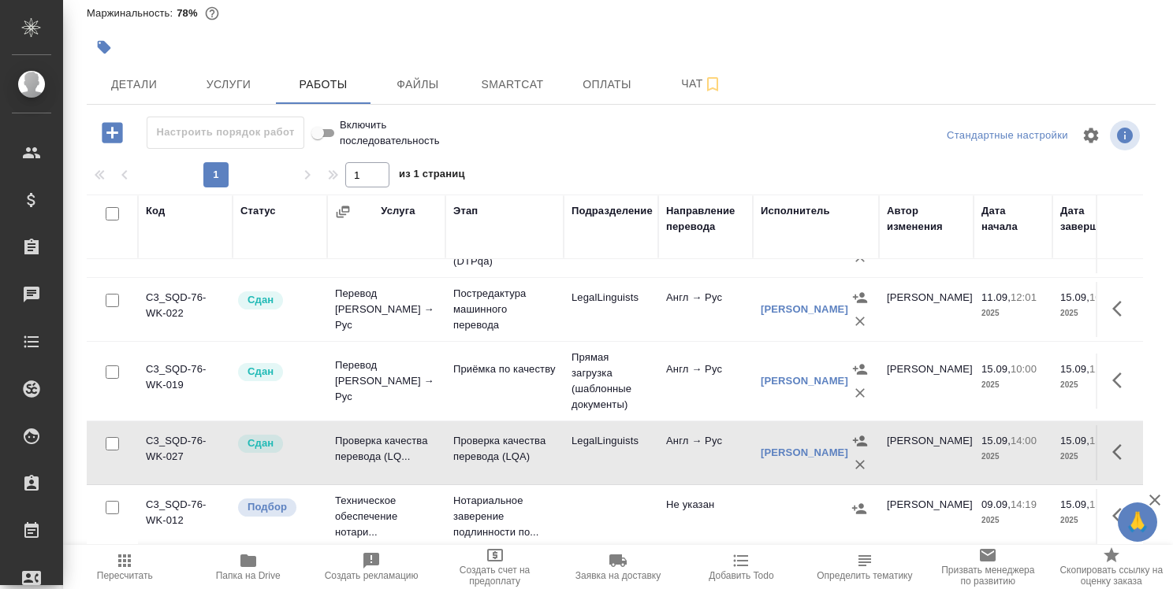
click at [332, 129] on input "Включить последовательность" at bounding box center [317, 133] width 57 height 19
checkbox input "false"
